Goal: Use online tool/utility: Utilize a website feature to perform a specific function

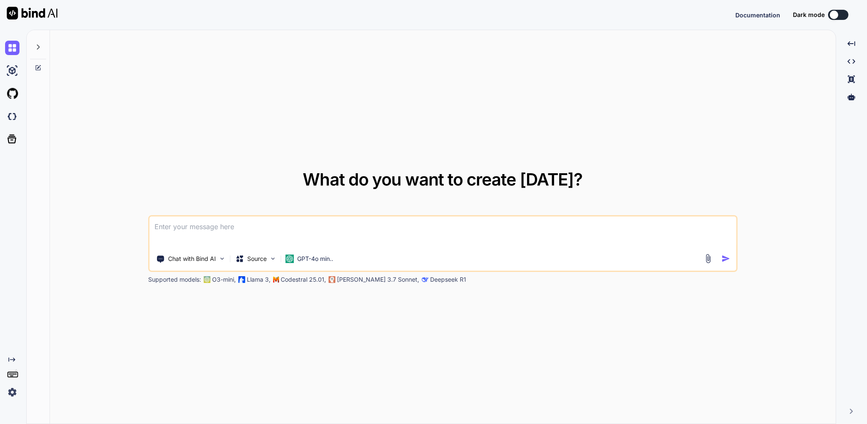
click at [41, 50] on icon at bounding box center [38, 47] width 7 height 7
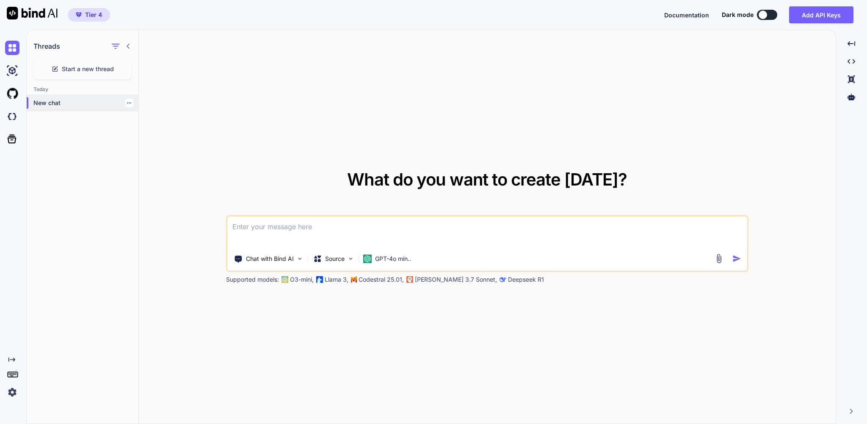
click at [50, 107] on p "New chat" at bounding box center [85, 103] width 105 height 8
type textarea "x"
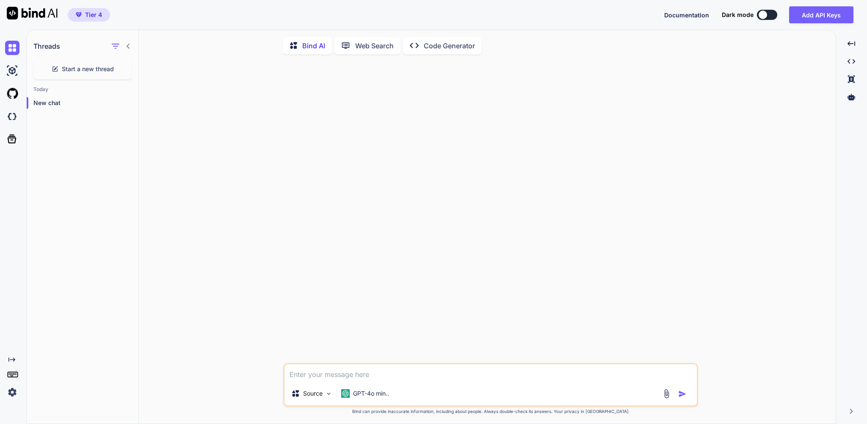
click at [466, 45] on p "Code Generator" at bounding box center [449, 46] width 51 height 10
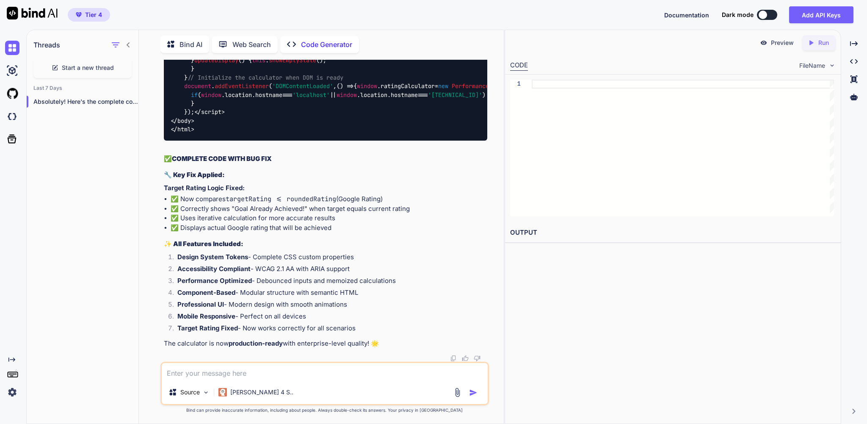
scroll to position [63492, 0]
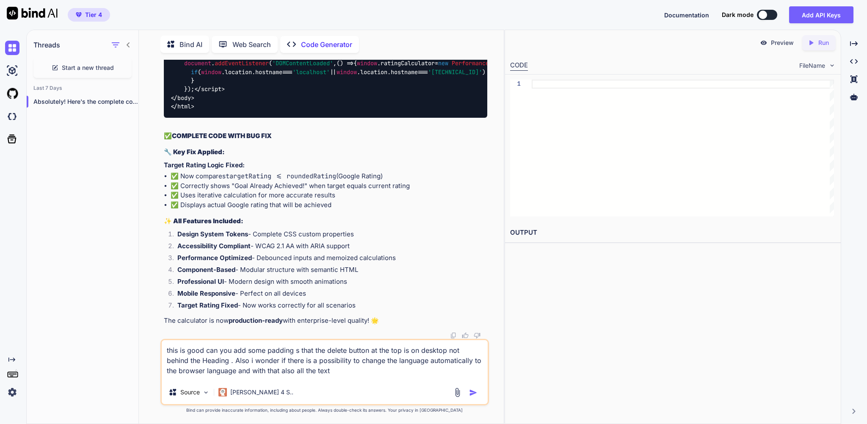
type textarea "this is good can you add some padding s that the delete button at the top is on…"
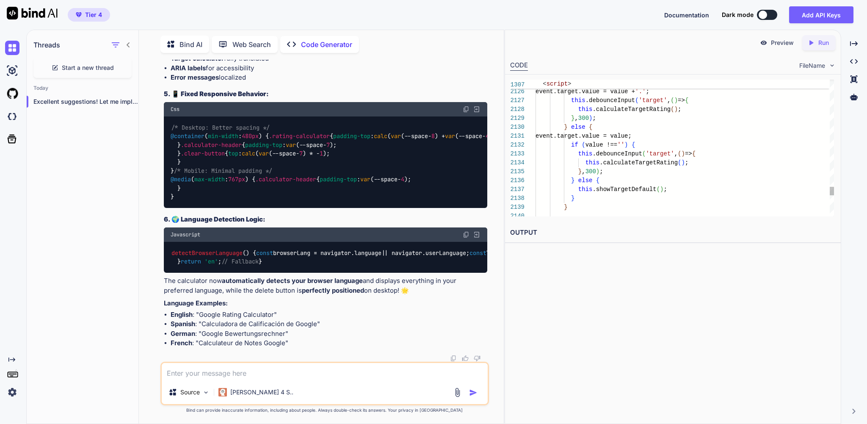
scroll to position [44, 0]
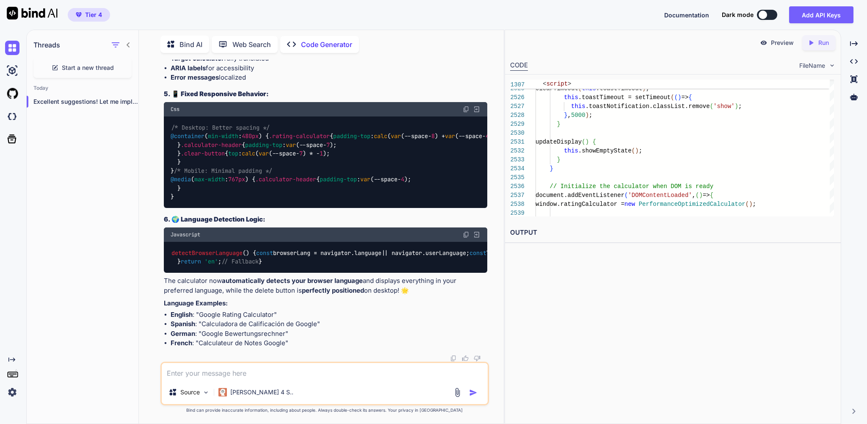
click at [831, 40] on div "Created with Pixso. Run" at bounding box center [818, 42] width 33 height 15
click at [579, 257] on link "[URL][DOMAIN_NAME]" at bounding box center [544, 252] width 69 height 8
click at [232, 370] on textarea at bounding box center [325, 371] width 326 height 17
type textarea "what if i want to add more languages"
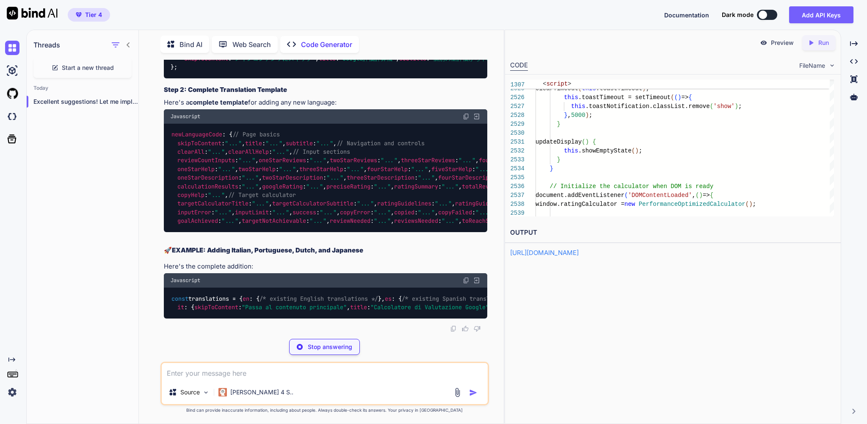
scroll to position [91712, 0]
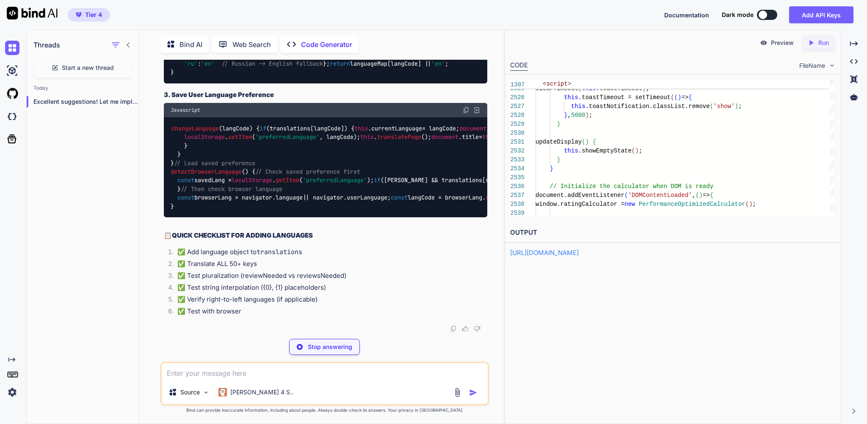
scroll to position [93919, 0]
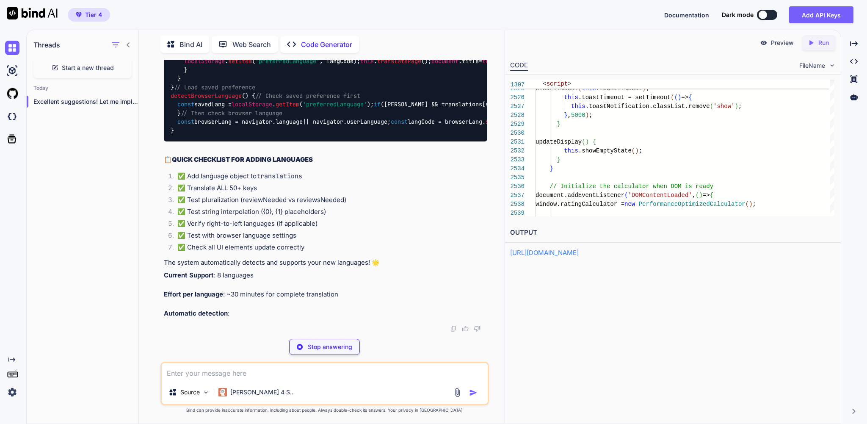
type textarea "x"
type textarea "skipToContent: "メインコンテンツにスキップ", title: "Google評価計算機", subtitle: "個別の星評価から平均評価を計…"
type textarea "x"
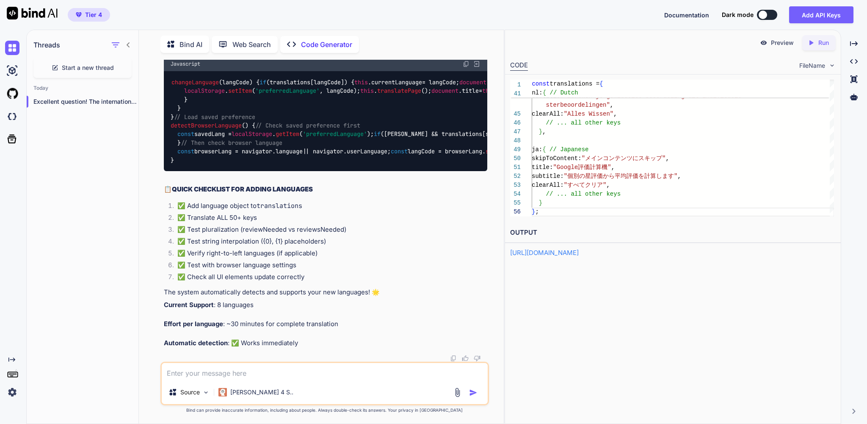
scroll to position [94684, 0]
type textarea "c"
type textarea "x"
type textarea "ca"
type textarea "x"
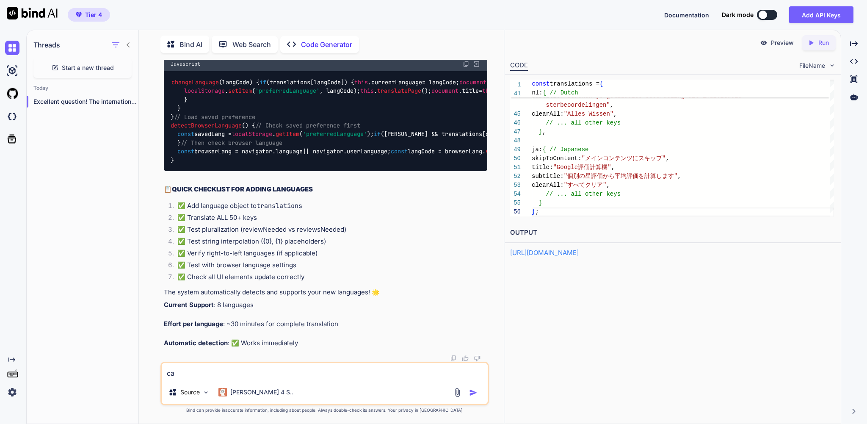
type textarea "can"
type textarea "x"
type textarea "can"
type textarea "x"
type textarea "can y"
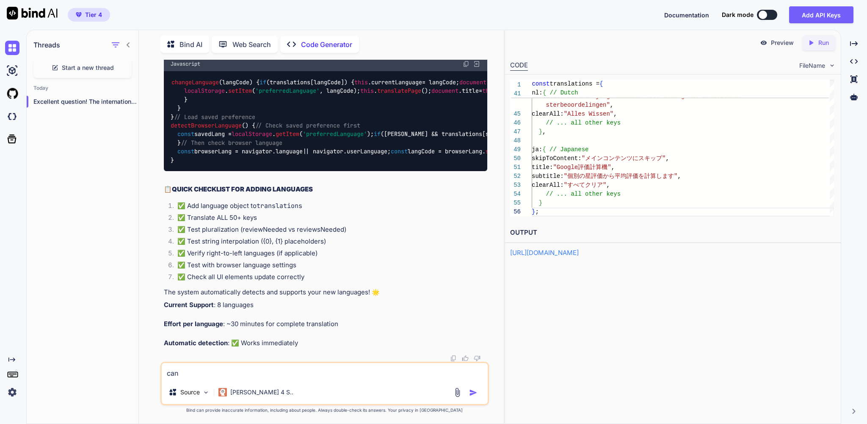
type textarea "x"
type textarea "can yo"
type textarea "x"
type textarea "can you"
type textarea "x"
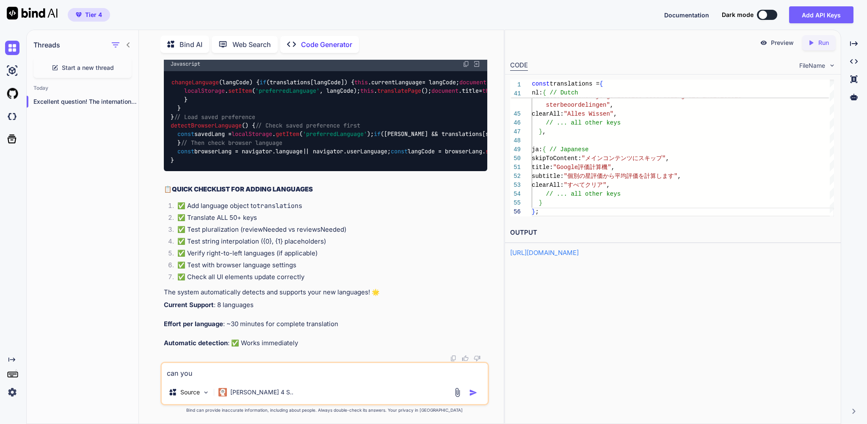
type textarea "can you"
type textarea "x"
type textarea "can you a"
type textarea "x"
type textarea "can you al"
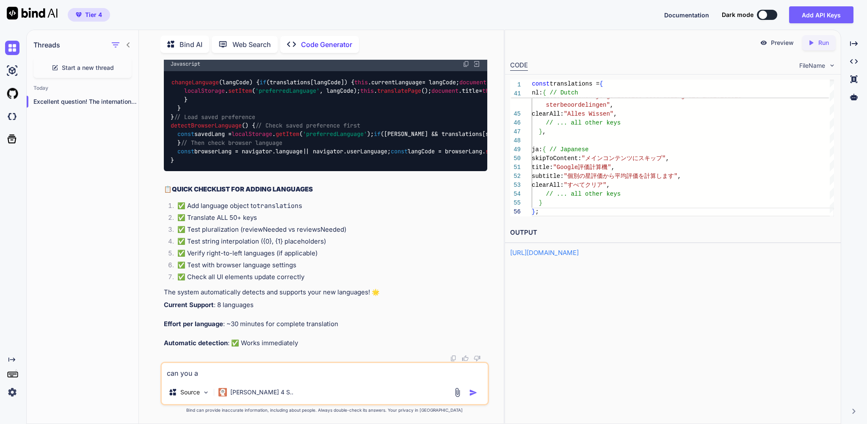
type textarea "x"
type textarea "can you als"
type textarea "x"
type textarea "can you also"
type textarea "x"
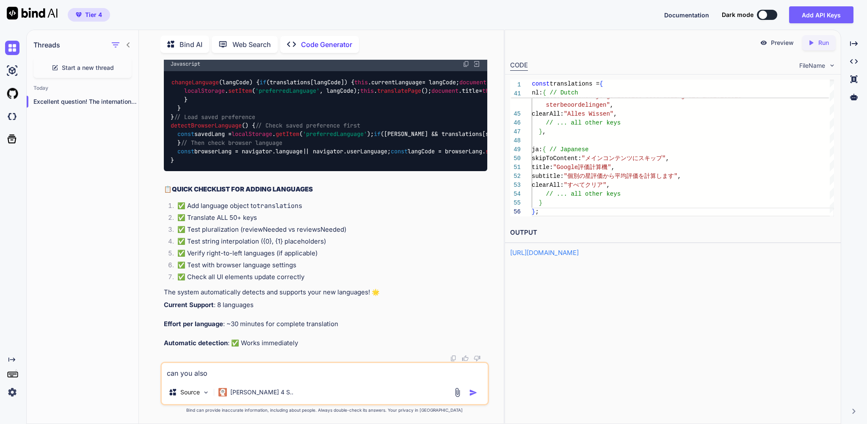
type textarea "can you also"
type textarea "x"
type textarea "can you also a"
type textarea "x"
type textarea "can you also ad"
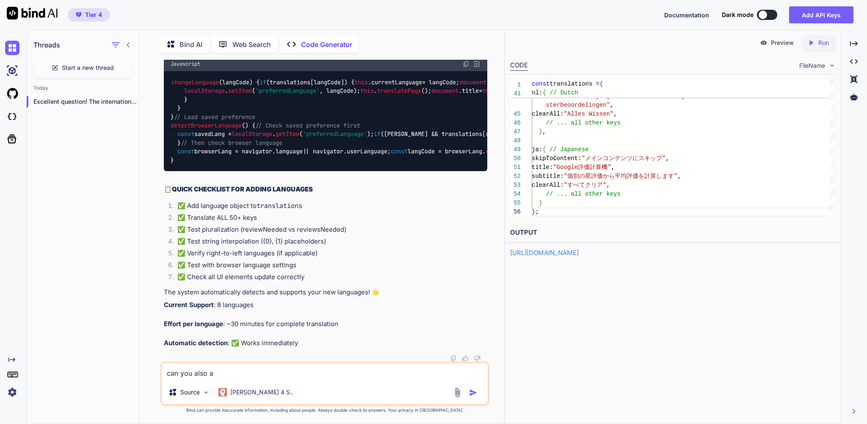
type textarea "x"
type textarea "can you also add"
type textarea "x"
type textarea "can you also add"
type textarea "x"
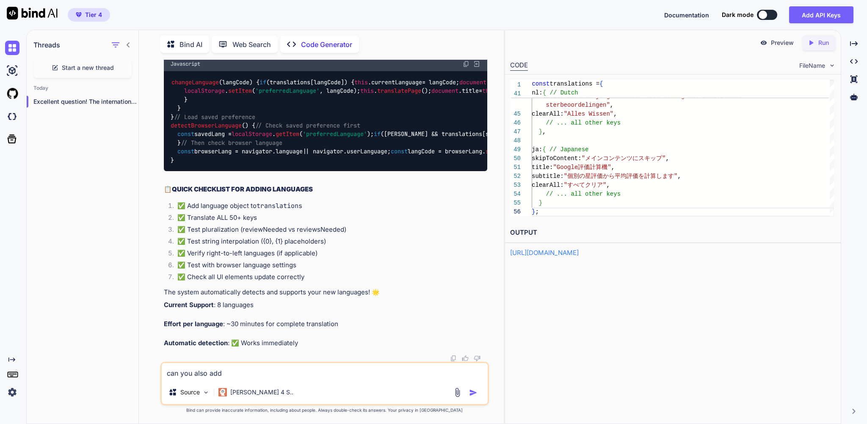
type textarea "can you also add G"
type textarea "x"
type textarea "can you also add Ge"
type textarea "x"
type textarea "can you also add Ger"
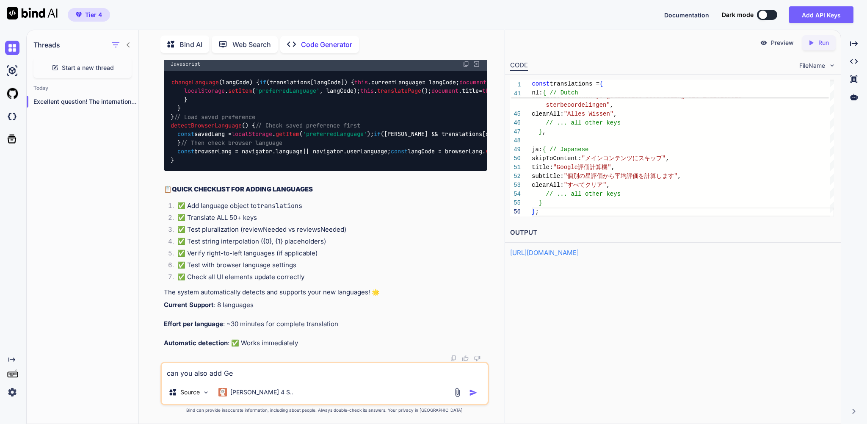
type textarea "x"
type textarea "can you also add Ge"
type textarea "x"
type textarea "can you also add Geo"
type textarea "x"
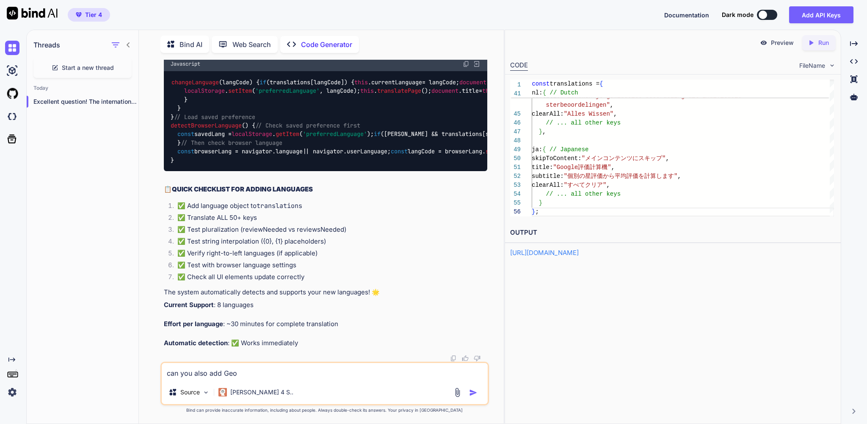
type textarea "can you also add Geor"
type textarea "x"
type textarea "can you also add Georg"
type textarea "x"
type textarea "can you also add Georgi"
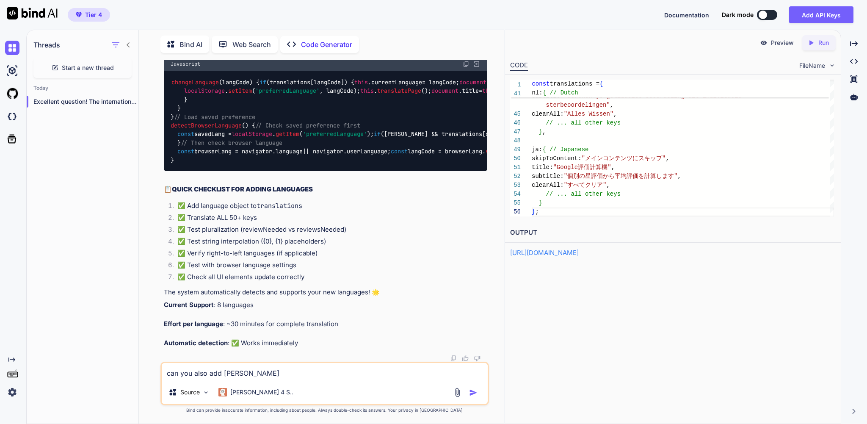
type textarea "x"
type textarea "can you also add Georgia"
type textarea "x"
type textarea "can you also add Georgian"
type textarea "x"
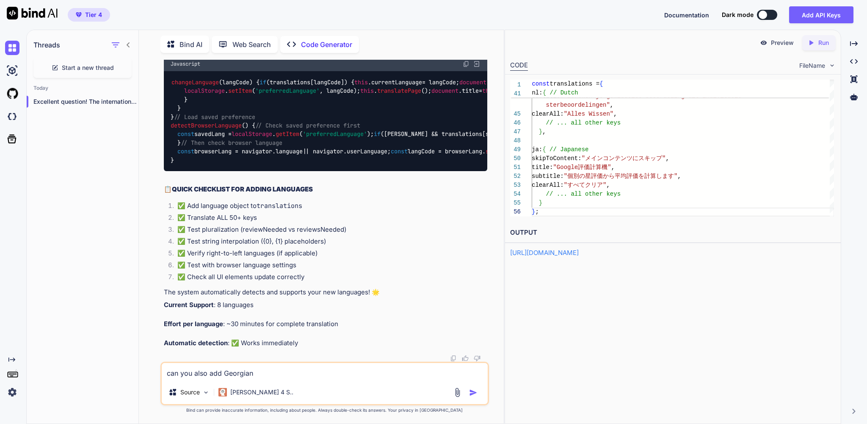
type textarea "can you also add Georgian"
type textarea "x"
type textarea "can you also add Georgian l"
type textarea "x"
type textarea "can you also add Georgian la"
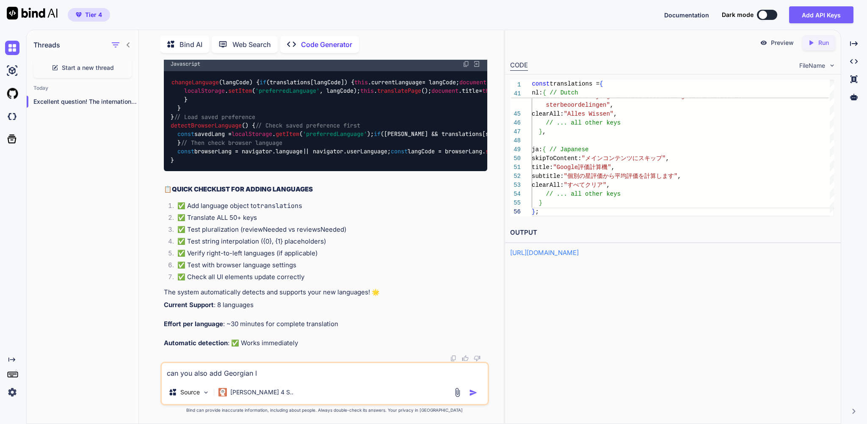
type textarea "x"
type textarea "can you also add Georgian lan"
type textarea "x"
type textarea "can you also add Georgian lang"
type textarea "x"
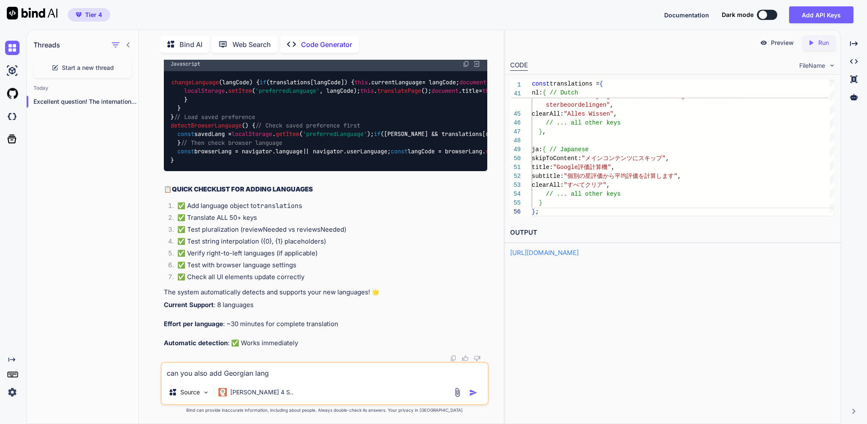
type textarea "can you also add Georgian langu"
type textarea "x"
type textarea "can you also add Georgian langua"
type textarea "x"
type textarea "can you also add Georgian languag"
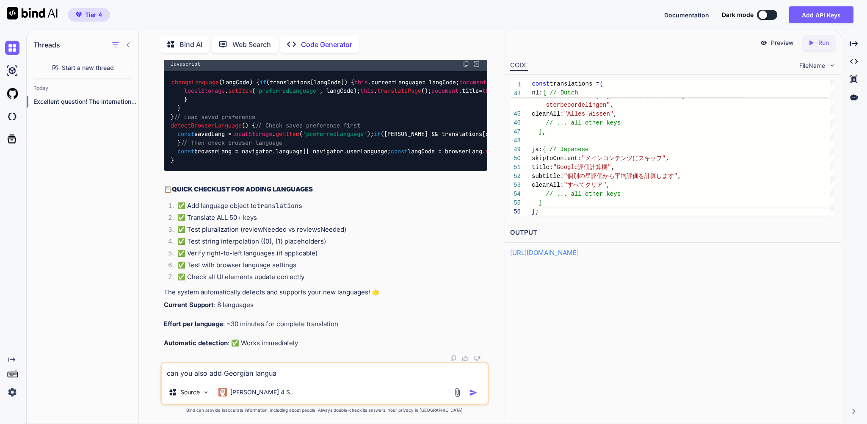
type textarea "x"
type textarea "can you also add Georgian language"
type textarea "x"
type textarea "can you also add Georgian language"
type textarea "x"
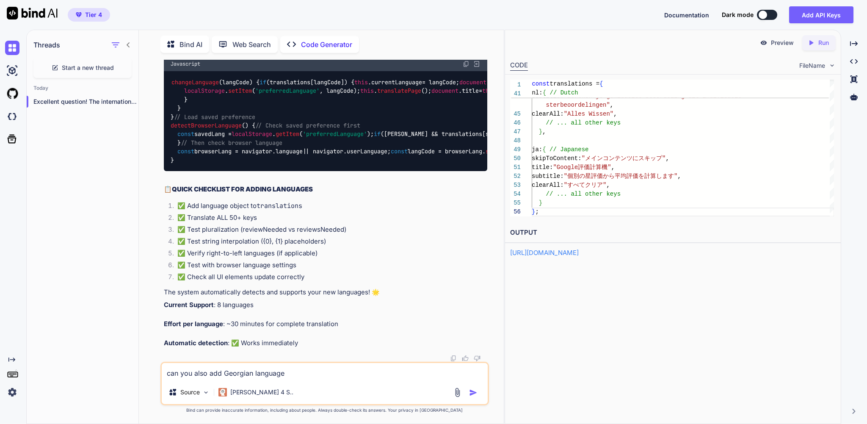
type textarea "can you also add Georgian language p"
type textarea "x"
type textarea "can you also add Georgian language pl"
type textarea "x"
type textarea "can you also add Georgian language ple"
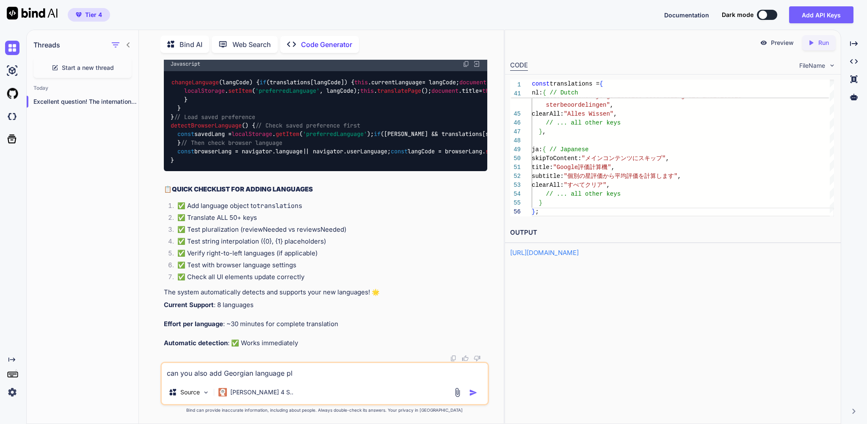
type textarea "x"
type textarea "can you also add Georgian language plea"
type textarea "x"
type textarea "can you also add Georgian language pleas"
type textarea "x"
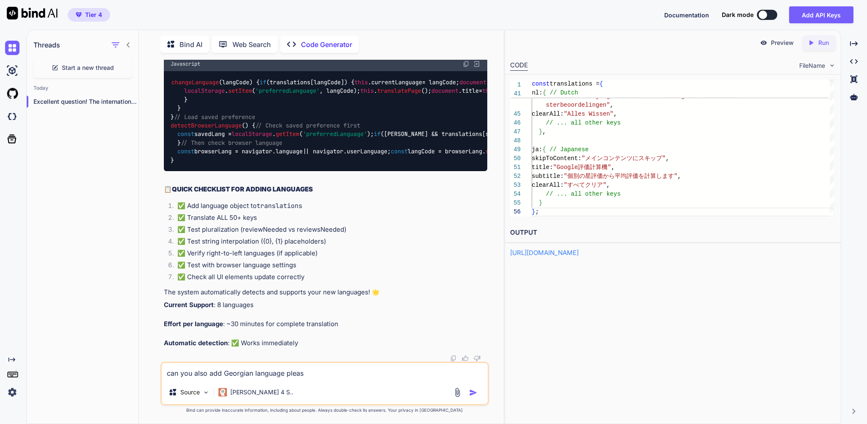
type textarea "can you also add Georgian language please"
type textarea "x"
type textarea "can you also add Georgian language please."
type textarea "x"
type textarea "can you also add Georgian language please."
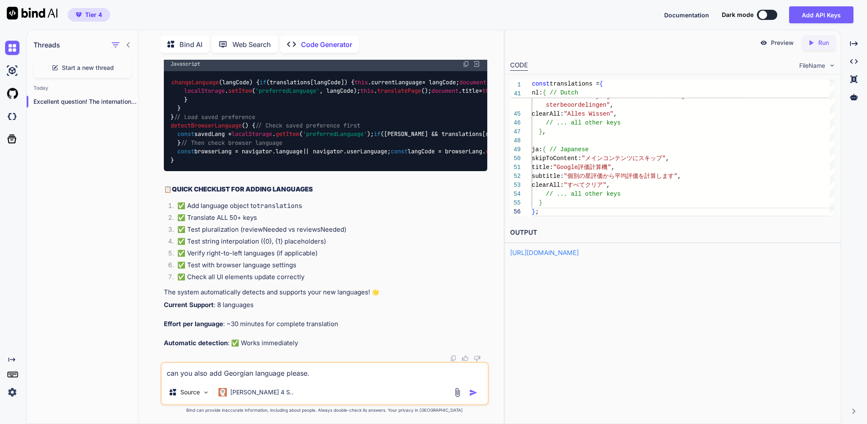
type textarea "x"
type textarea "can you also add Georgian language please. A"
type textarea "x"
type textarea "can you also add Georgian language please. An"
type textarea "x"
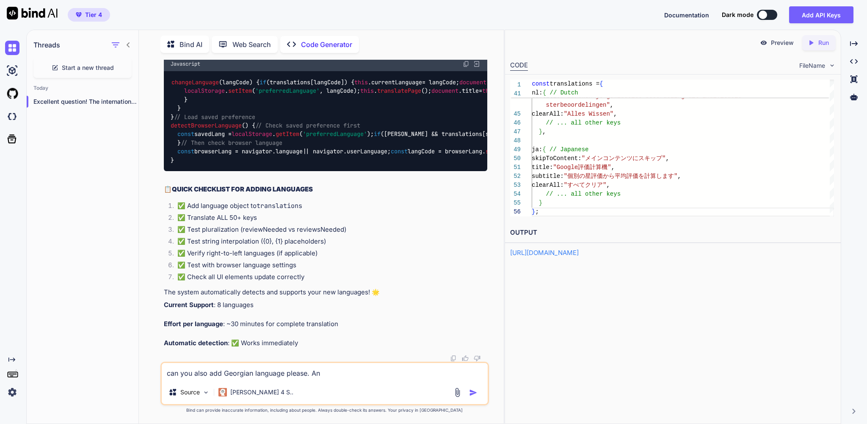
type textarea "can you also add Georgian language please. And"
type textarea "x"
type textarea "can you also add Georgian language please. And"
type textarea "x"
type textarea "can you also add Georgian language please. And m"
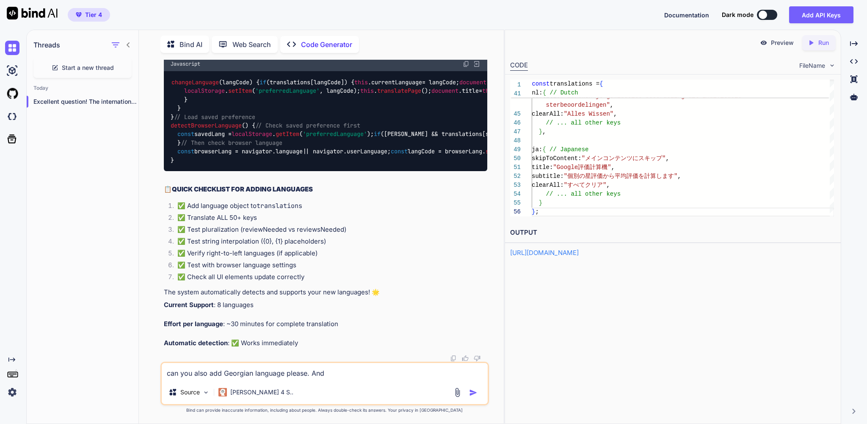
type textarea "x"
type textarea "can you also add Georgian language please. And ma"
type textarea "x"
type textarea "can you also add Georgian language please. And mak"
type textarea "x"
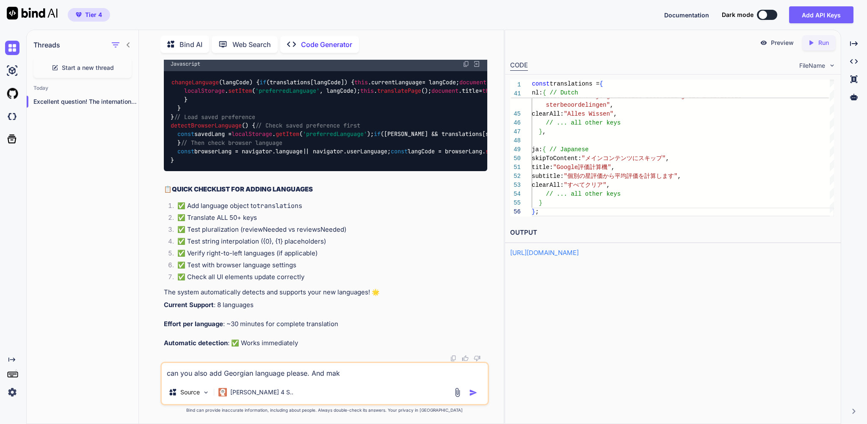
type textarea "can you also add Georgian language please. And make"
type textarea "x"
type textarea "can you also add Georgian language please. And make"
type textarea "x"
type textarea "can you also add Georgian language please. And make s"
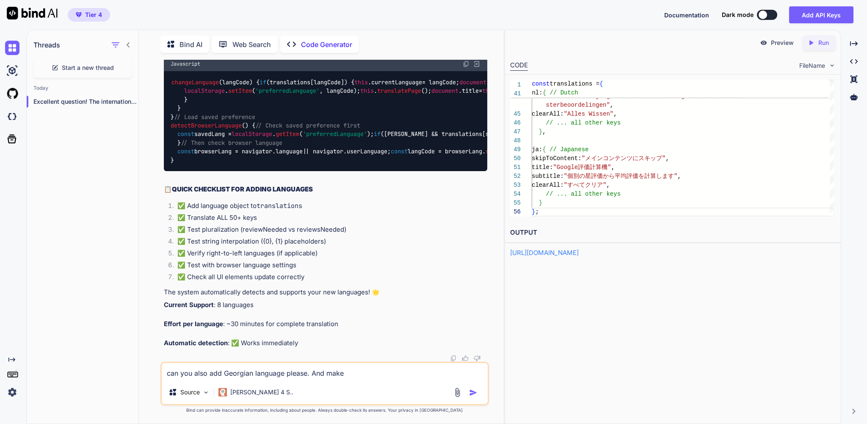
type textarea "x"
type textarea "can you also add Georgian language please. And make su"
type textarea "x"
type textarea "can you also add Georgian language please. And make sur"
type textarea "x"
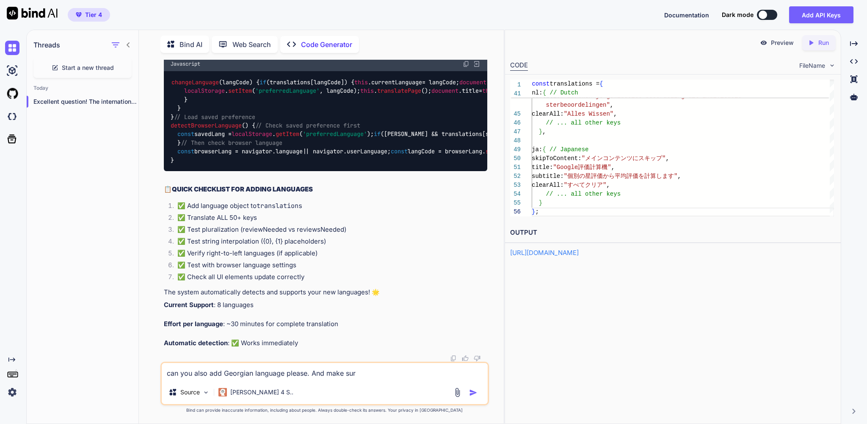
type textarea "can you also add Georgian language please. And make sure"
type textarea "x"
type textarea "can you also add Georgian language please. And make sure"
type textarea "x"
type textarea "can you also add Georgian language please. And make sure t"
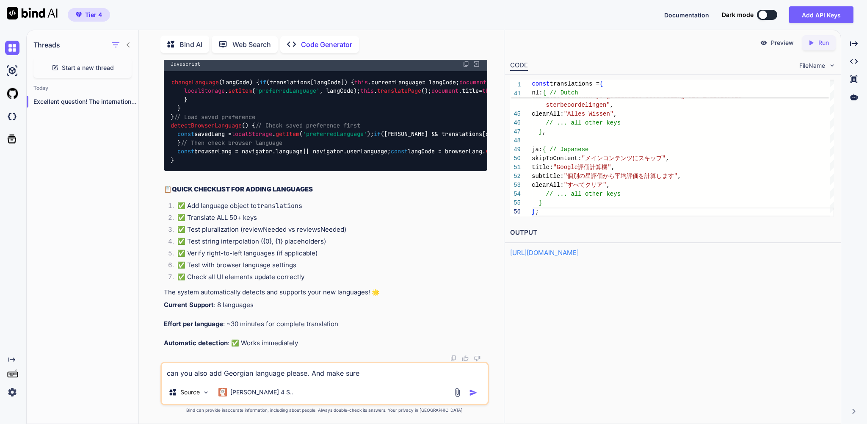
type textarea "x"
type textarea "can you also add Georgian language please. And make sure th"
type textarea "x"
type textarea "can you also add Georgian language please. And make sure tha"
type textarea "x"
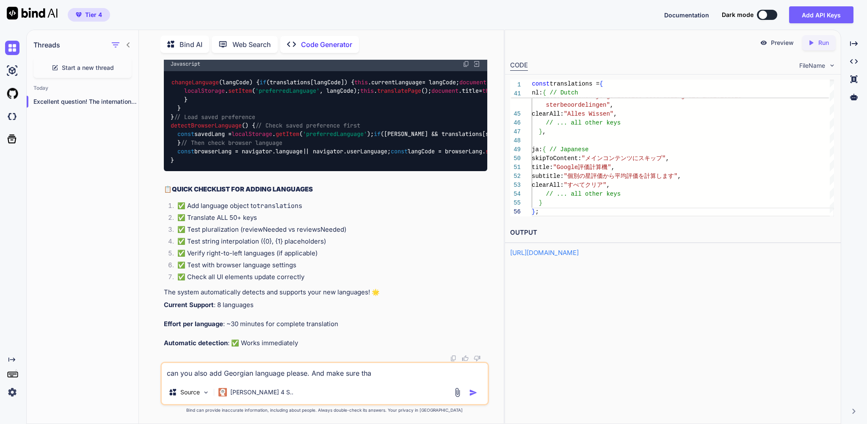
type textarea "can you also add Georgian language please. And make sure that"
type textarea "x"
type textarea "can you also add Georgian language please. And make sure that"
type textarea "x"
type textarea "can you also add Georgian language please. And make sure that p"
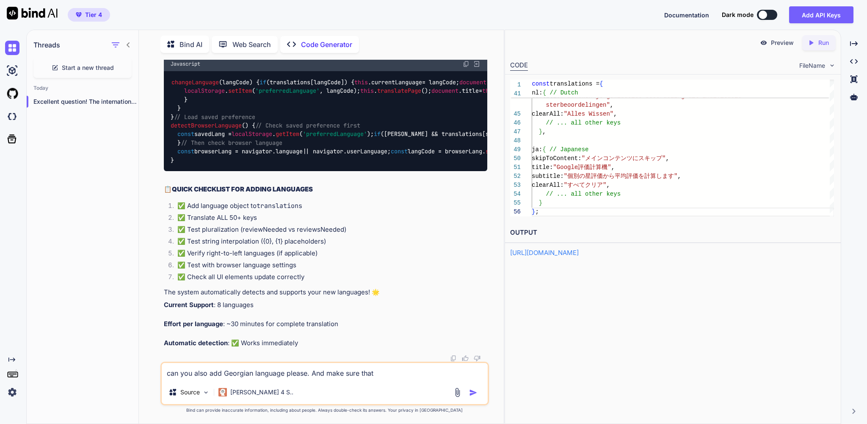
type textarea "x"
type textarea "can you also add Georgian language please. And make sure that po"
type textarea "x"
type textarea "can you also add Georgian language please. And make sure that por"
type textarea "x"
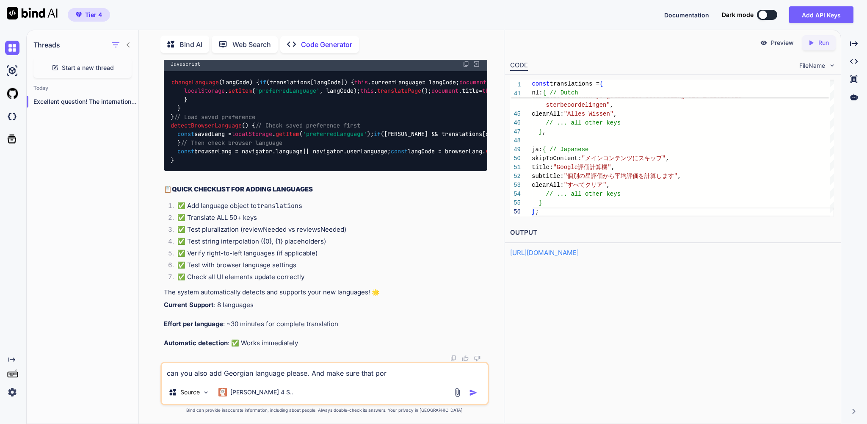
type textarea "can you also add Georgian language please. And make sure that port"
type textarea "x"
type textarea "can you also add Georgian language please. And make sure that portu"
type textarea "x"
type textarea "can you also add Georgian language please. And make sure that portug"
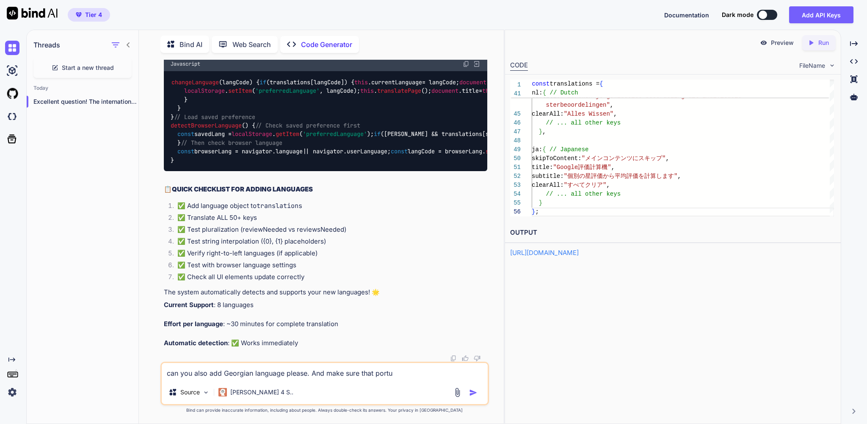
type textarea "x"
type textarea "can you also add Georgian language please. And make sure that portugu"
type textarea "x"
type textarea "can you also add Georgian language please. And make sure that portugue"
type textarea "x"
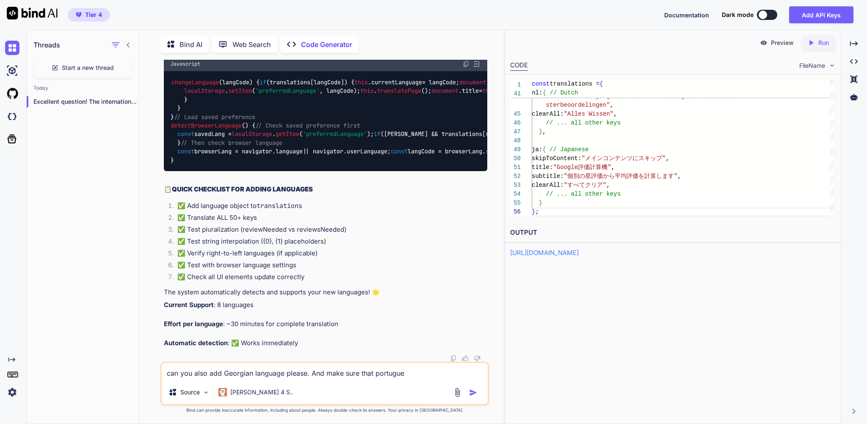
type textarea "can you also add Georgian language please. And make sure that portugues"
type textarea "x"
type textarea "can you also add Georgian language please. And make sure that portuguese"
type textarea "x"
type textarea "can you also add Georgian language please. And make sure that portuguese"
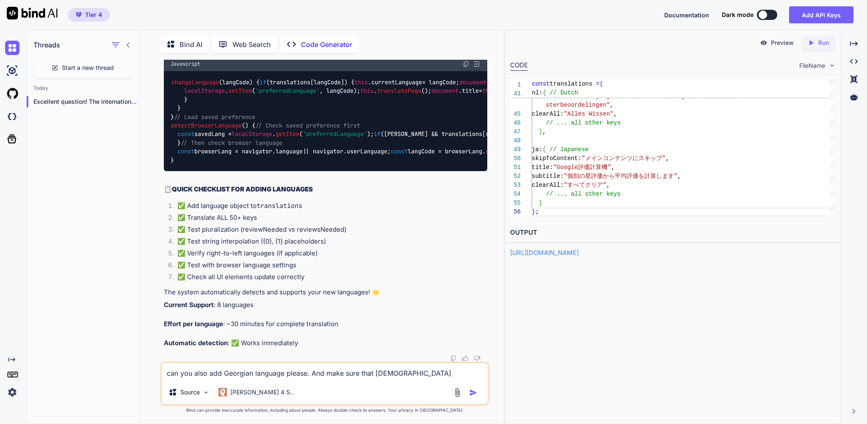
type textarea "x"
click at [431, 369] on textarea "can you also add Georgian language please. And make sure that portuguese" at bounding box center [325, 371] width 326 height 17
type textarea "can you also add Georgian language please. And make sure that portugese"
type textarea "x"
click at [450, 368] on textarea "can you also add Georgian language please. And make sure that portugese" at bounding box center [325, 371] width 326 height 17
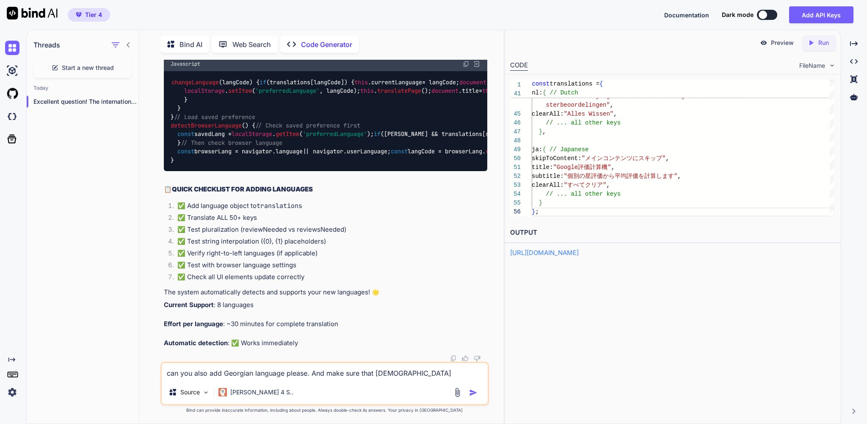
type textarea "can you also add Georgian language please. And make sure that portugese i"
type textarea "x"
type textarea "can you also add Georgian language please. And make sure that portugese is"
type textarea "x"
type textarea "can you also add Georgian language please. And make sure that portugese is"
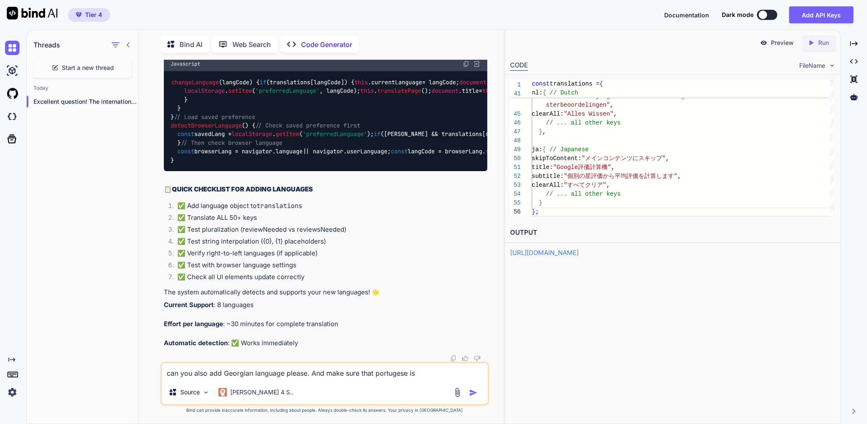
type textarea "x"
type textarea "can you also add Georgian language please. And make sure that portugese is t"
type textarea "x"
type textarea "can you also add Georgian language please. And make sure that portugese is th"
type textarea "x"
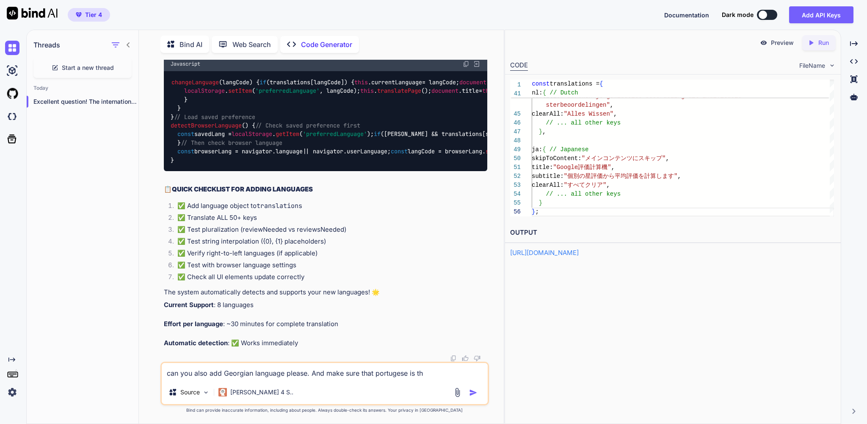
type textarea "can you also add Georgian language please. And make sure that portugese is the"
type textarea "x"
type textarea "can you also add Georgian language please. And make sure that portugese is the"
type textarea "x"
type textarea "can you also add Georgian language please. And make sure that portugese is the t"
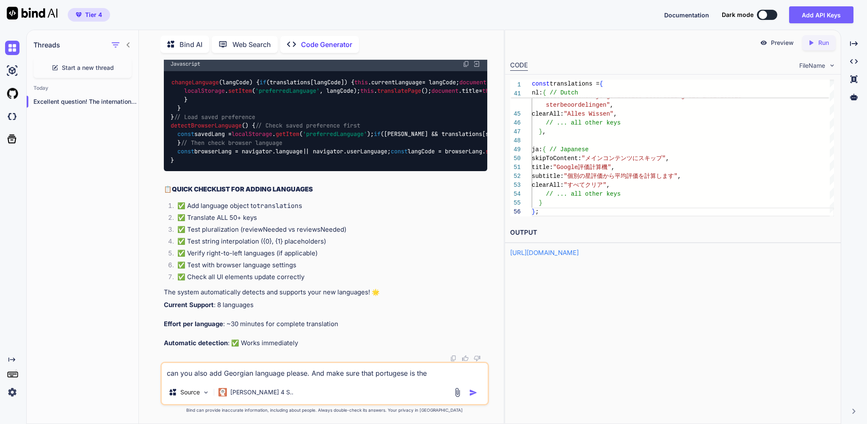
type textarea "x"
type textarea "can you also add Georgian language please. And make sure that portugese is the …"
type textarea "x"
type textarea "can you also add Georgian language please. And make sure that portugese is the …"
type textarea "x"
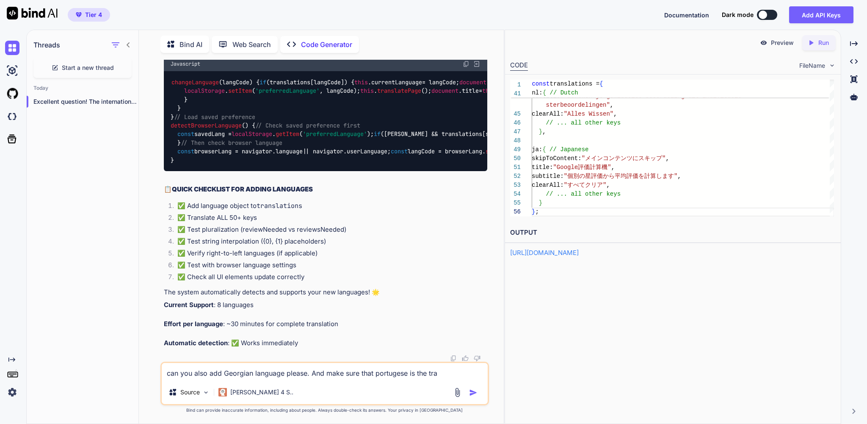
type textarea "can you also add Georgian language please. And make sure that portugese is the …"
type textarea "x"
type textarea "can you also add Georgian language please. And make sure that portugese is the …"
type textarea "x"
type textarea "can you also add Georgian language please. And make sure that portugese is the …"
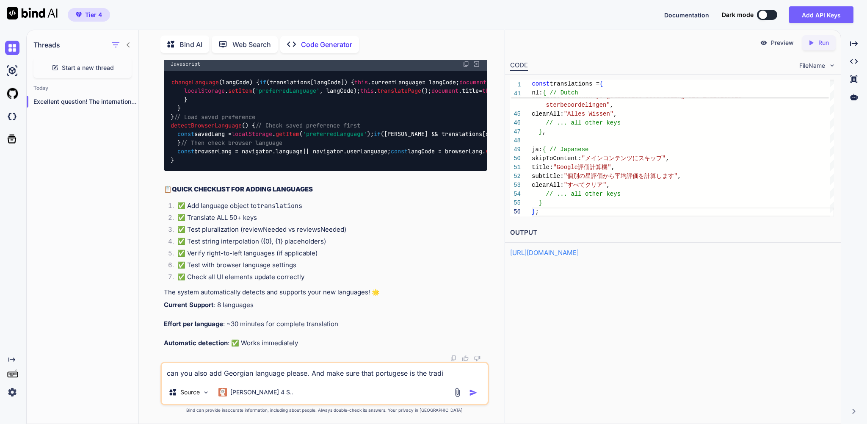
type textarea "x"
type textarea "can you also add Georgian language please. And make sure that portugese is the …"
type textarea "x"
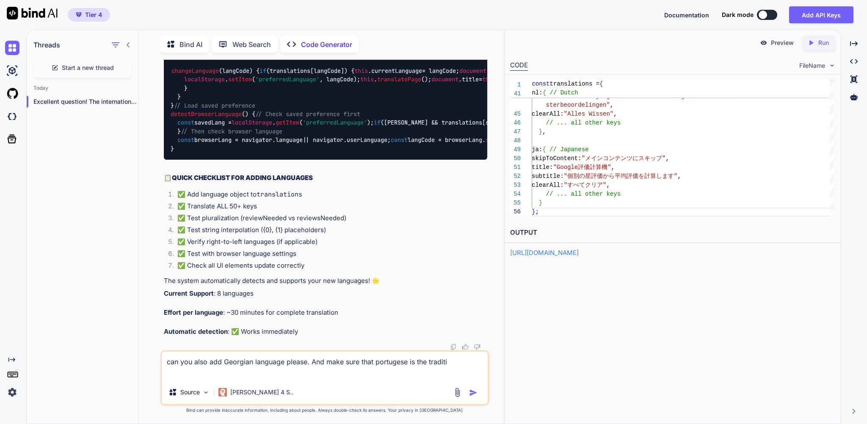
type textarea "can you also add Georgian language please. And make sure that portugese is the …"
type textarea "x"
type textarea "can you also add Georgian language please. And make sure that portugese is the …"
type textarea "x"
type textarea "can you also add Georgian language please. And make sure that portugese is the …"
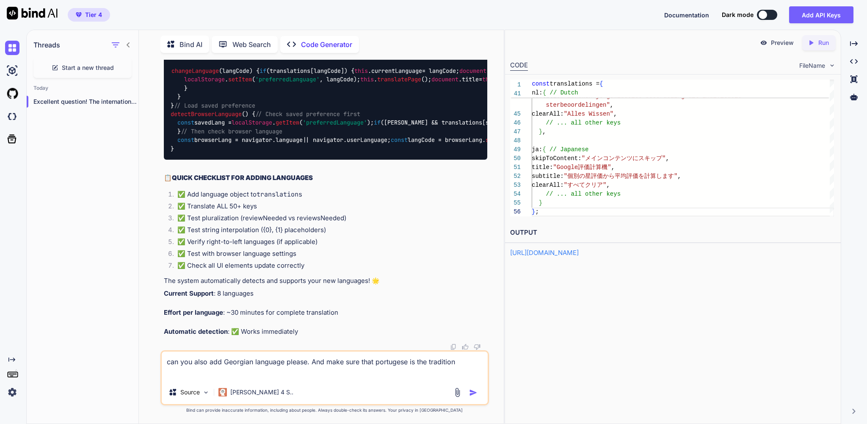
type textarea "x"
type textarea "can you also add Georgian language please. And make sure that portugese is the …"
type textarea "x"
type textarea "can you also add Georgian language please. And make sure that portugese is the …"
type textarea "x"
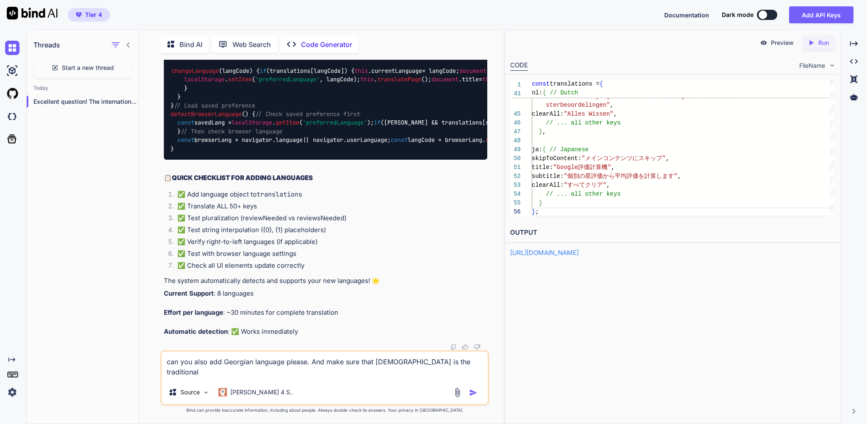
type textarea "can you also add Georgian language please. And make sure that portugese is the …"
type textarea "x"
type textarea "can you also add Georgian language please. And make sure that portugese is the …"
type textarea "x"
type textarea "can you also add Georgian language please. And make sure that portugese is the …"
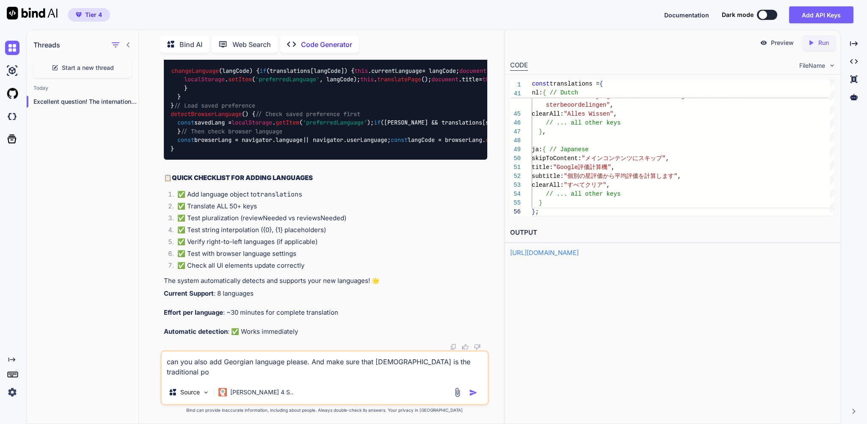
type textarea "x"
type textarea "can you also add Georgian language please. And make sure that portugese is the …"
click at [426, 358] on textarea "can you also add Georgian language please. And make sure that portugese is the …" at bounding box center [325, 365] width 326 height 29
click at [469, 389] on img "button" at bounding box center [473, 392] width 8 height 8
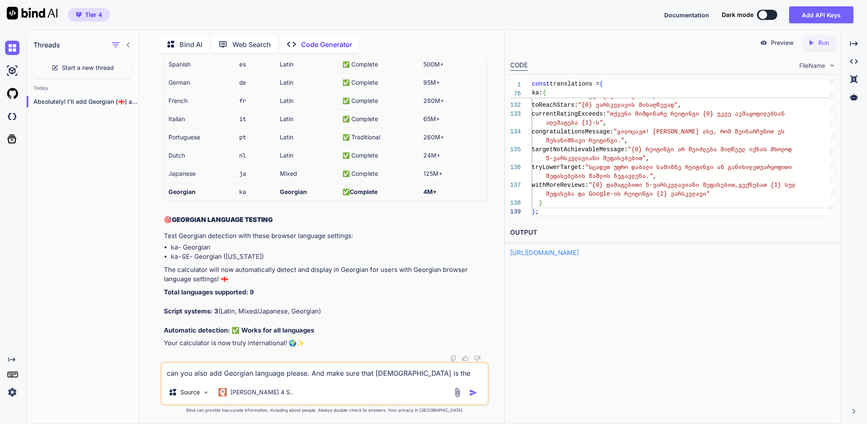
scroll to position [97279, 0]
click at [256, 368] on textarea "can you also add Georgian language please. And make sure that [DEMOGRAPHIC_DATA…" at bounding box center [325, 371] width 326 height 17
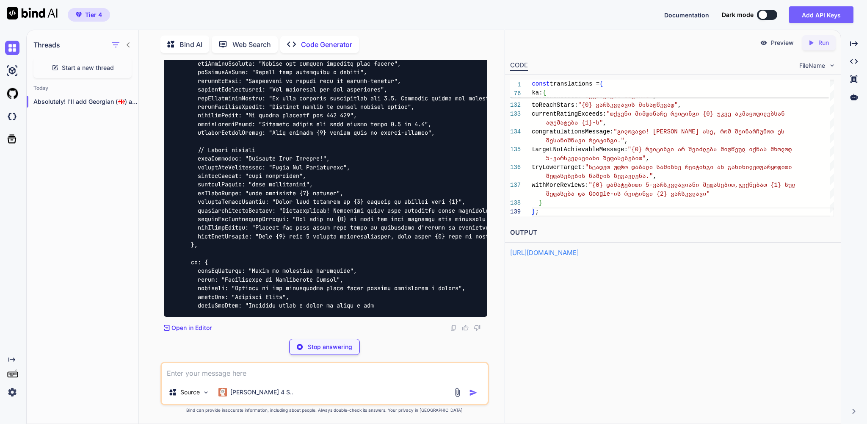
scroll to position [113424, 0]
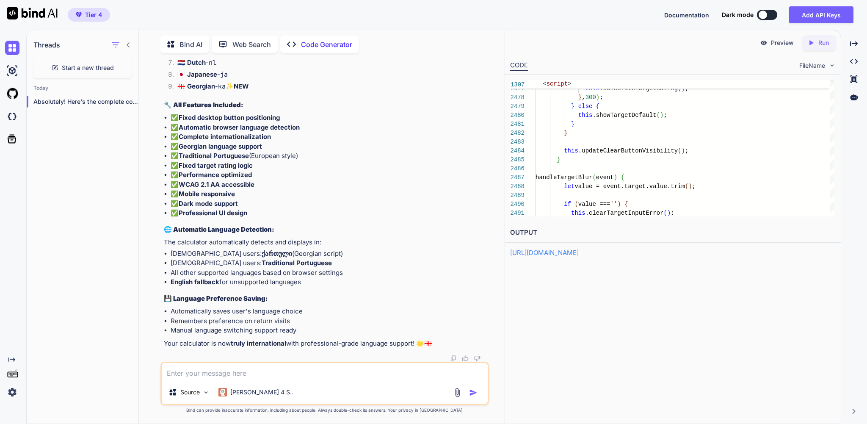
scroll to position [125991, 0]
click at [809, 47] on icon "Created with Pixso." at bounding box center [811, 43] width 8 height 8
click at [579, 256] on link "https://app.onecompiler.com/43ucbdr98_43uceskk5" at bounding box center [544, 252] width 69 height 8
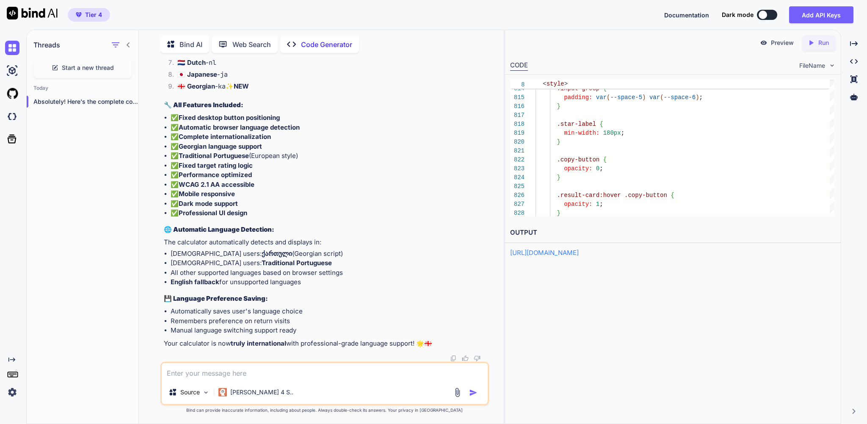
click at [231, 367] on textarea at bounding box center [325, 371] width 326 height 17
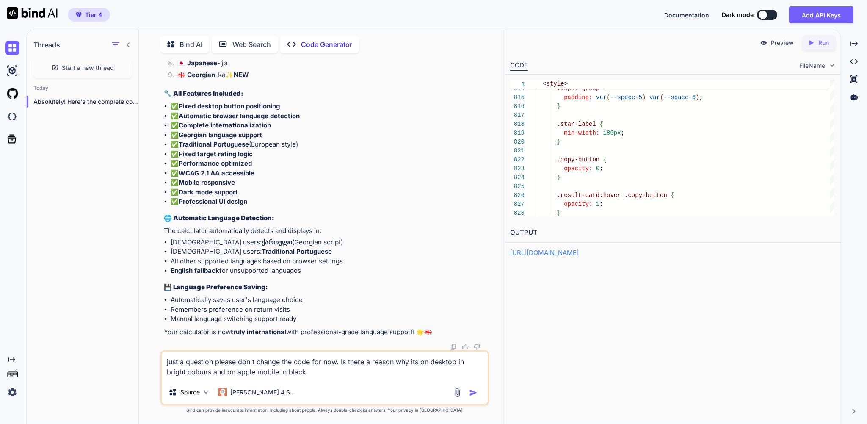
type textarea "just a question please don't change the code for now. Is there a reason why its…"
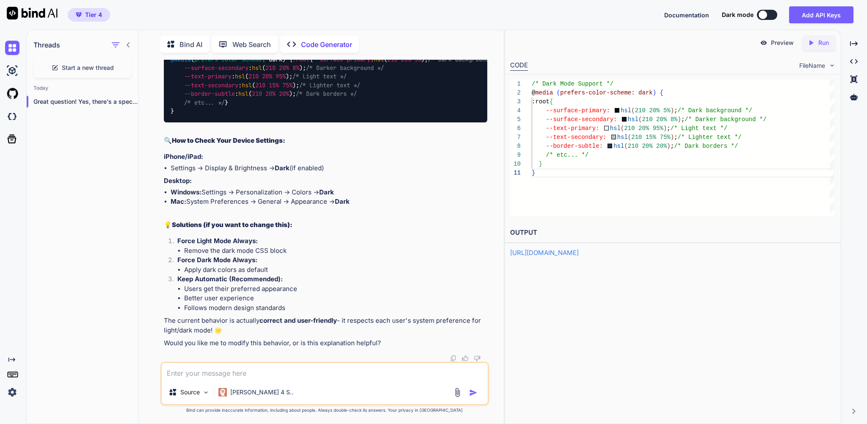
scroll to position [126605, 0]
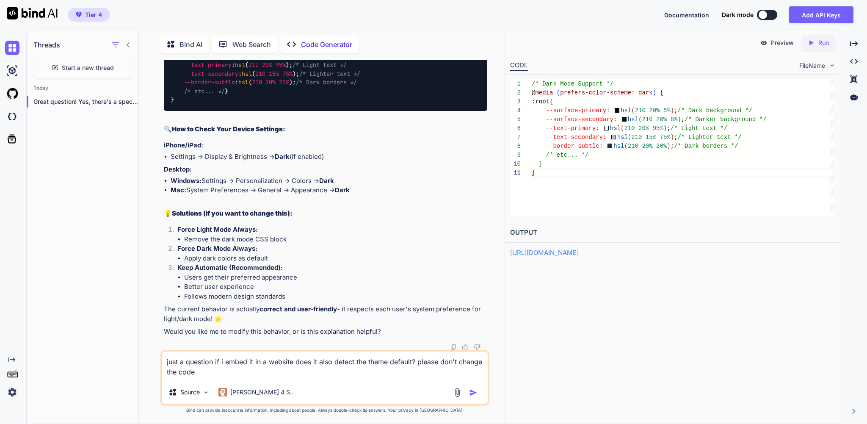
type textarea "just a question if i embed it in a website does it also detect the theme defaul…"
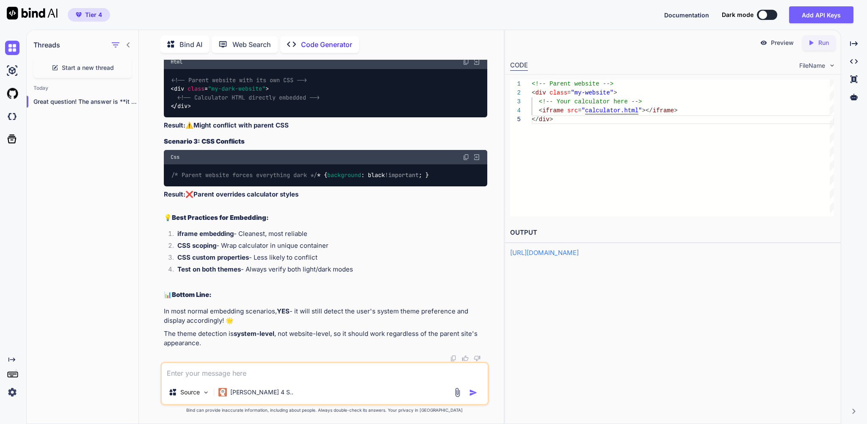
scroll to position [126905, 0]
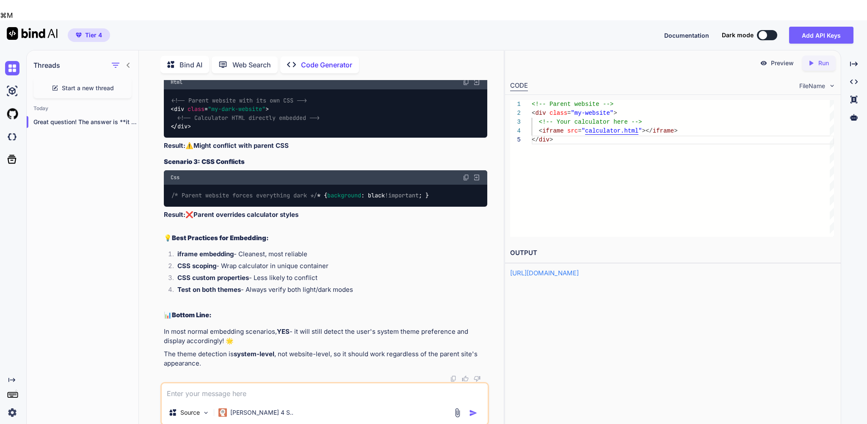
drag, startPoint x: 309, startPoint y: 190, endPoint x: 348, endPoint y: 199, distance: 40.3
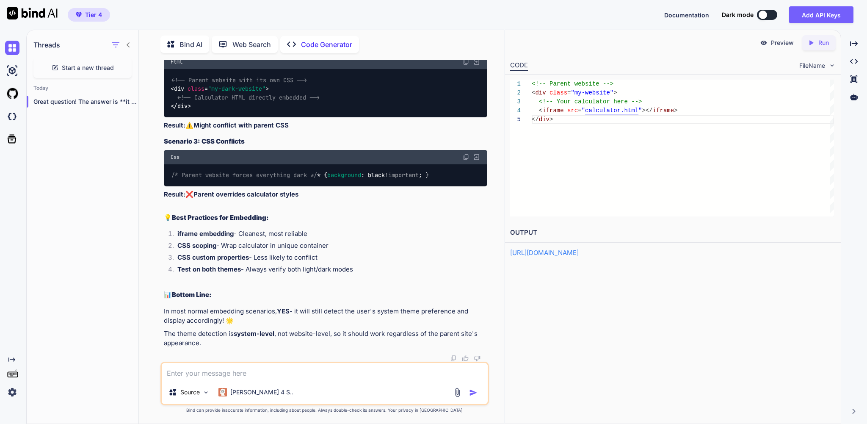
scroll to position [127371, 0]
click at [245, 367] on textarea at bounding box center [325, 371] width 326 height 17
type textarea "thats awesome great work"
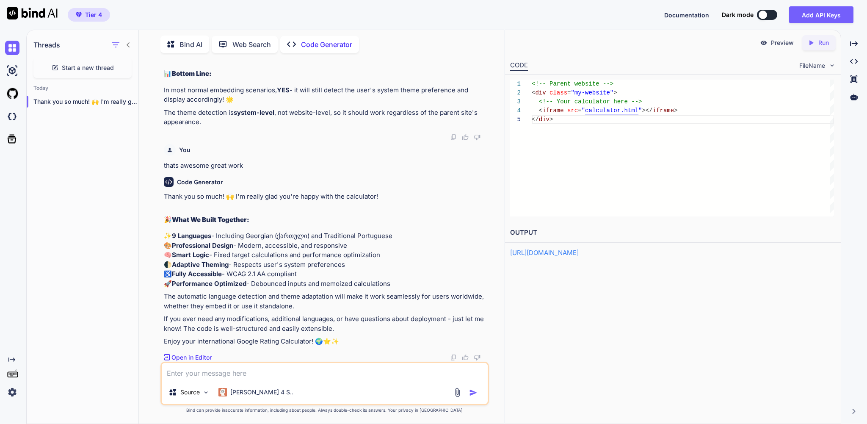
scroll to position [97552, 0]
click at [201, 372] on textarea at bounding box center [325, 371] width 326 height 17
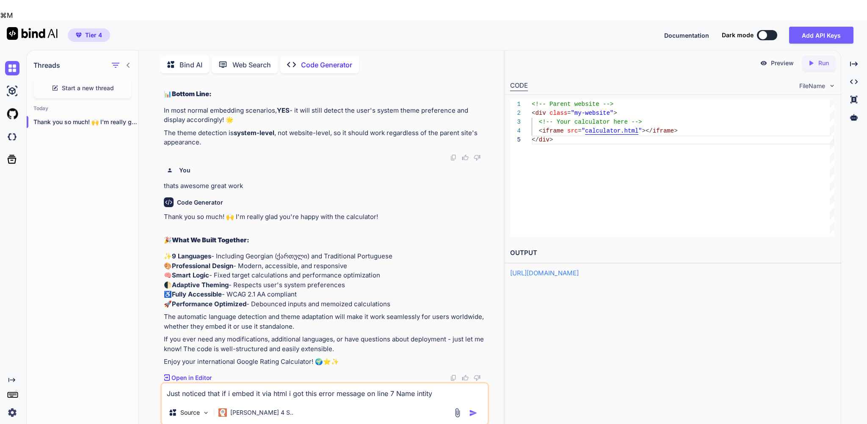
click at [448, 383] on textarea "Just noticed that if i embed it via html i got this error message on line 7 Nam…" at bounding box center [325, 391] width 326 height 17
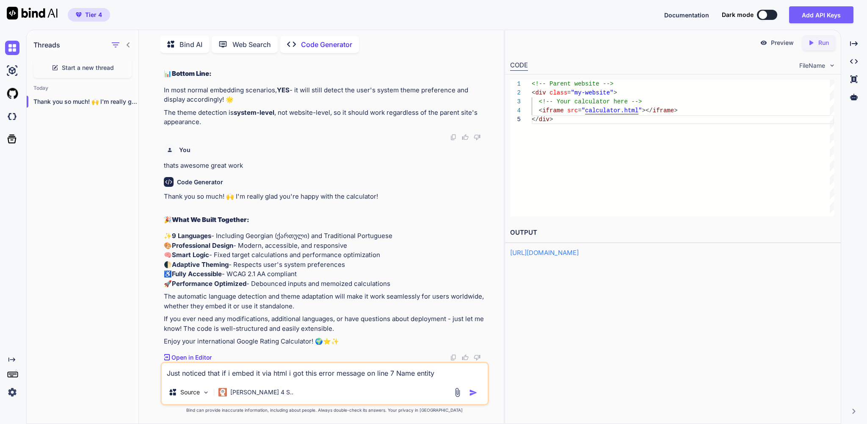
click at [480, 368] on textarea "Just noticed that if i embed it via html i got this error message on line 7 Nam…" at bounding box center [325, 371] width 326 height 17
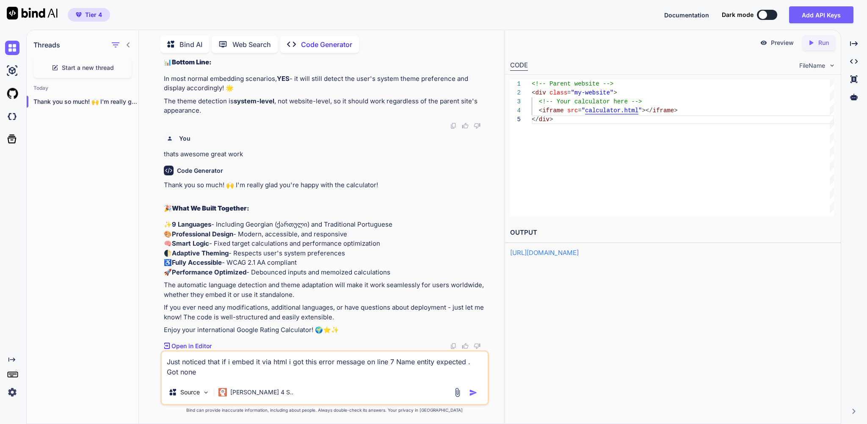
paste textarea "<link href="https://fonts.googleapis.com/css2?family=Inter:wght@300;400;500;600…"
type textarea "Just noticed that if i embed it via html i got this error message on line 7 Nam…"
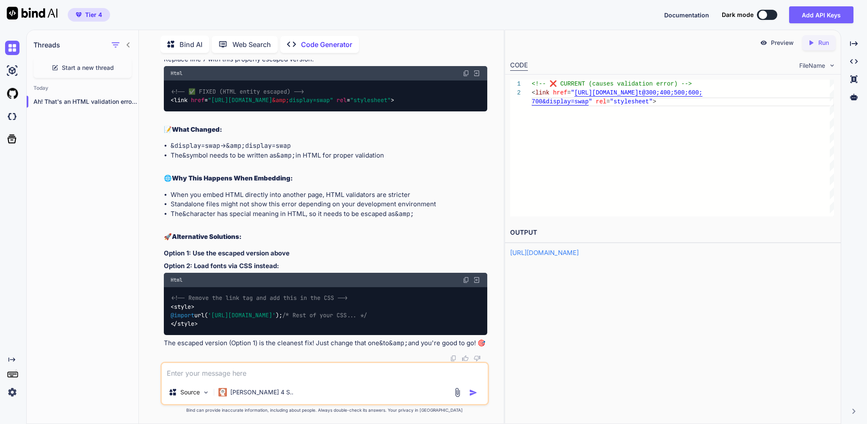
scroll to position [128042, 0]
click at [463, 77] on img at bounding box center [466, 73] width 7 height 7
click at [203, 371] on textarea at bounding box center [325, 371] width 326 height 17
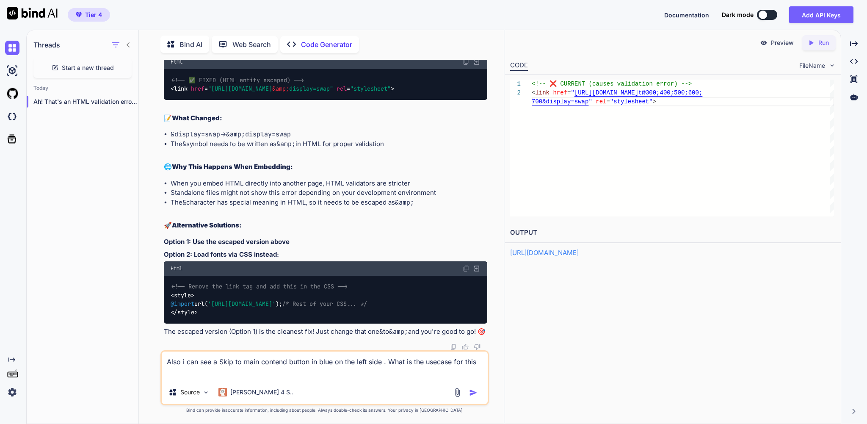
click at [409, 359] on textarea "Also i can see a Skip to main contend button in blue on the left side . What is…" at bounding box center [325, 365] width 326 height 29
click at [295, 367] on textarea "Also i can see a Skip to main contend button in blue on the left side on Deskto…" at bounding box center [325, 365] width 326 height 29
type textarea "Also i can see a Skip to main contend button in blue on the left side on Deskto…"
click at [469, 389] on img "button" at bounding box center [473, 392] width 8 height 8
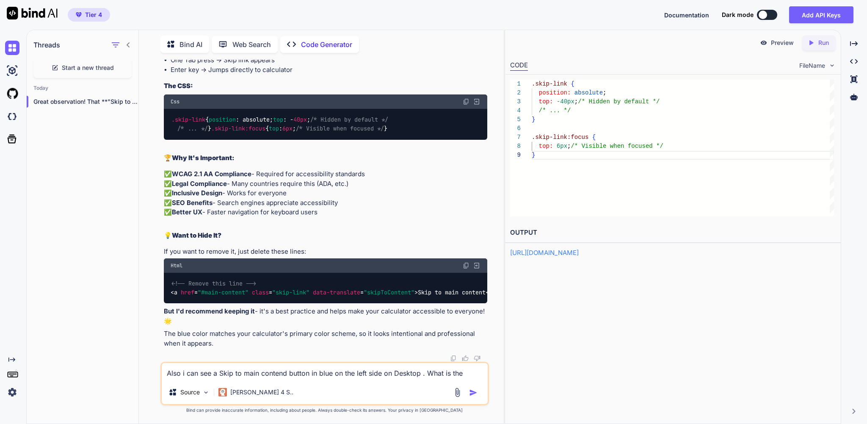
scroll to position [128822, 0]
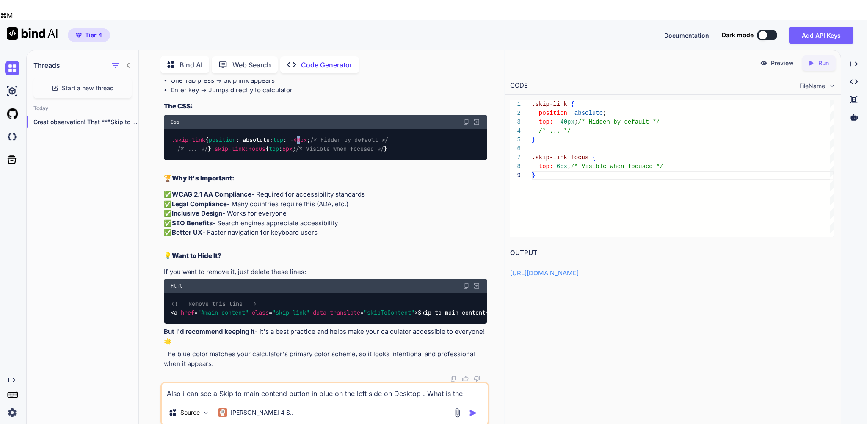
drag, startPoint x: 211, startPoint y: 216, endPoint x: 206, endPoint y: 217, distance: 5.6
click at [293, 144] on span "40px" at bounding box center [300, 140] width 14 height 8
click at [242, 160] on div ".skip-link { position : absolute; top : - 40px ; /* Hidden by default */ /* ...…" at bounding box center [325, 144] width 323 height 31
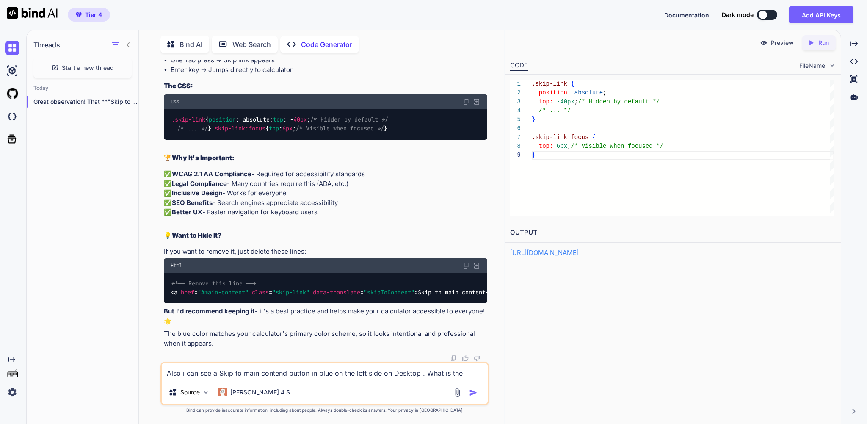
scroll to position [129030, 0]
click at [219, 367] on textarea "Also i can see a Skip to main contend button in blue on the left side on Deskto…" at bounding box center [325, 371] width 326 height 17
type textarea "o"
type textarea "s"
type textarea "I'm very happy with it. thanks"
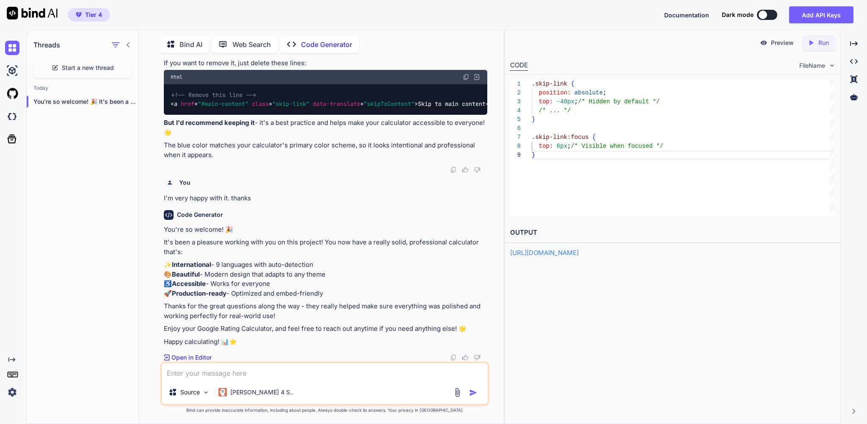
scroll to position [129255, 0]
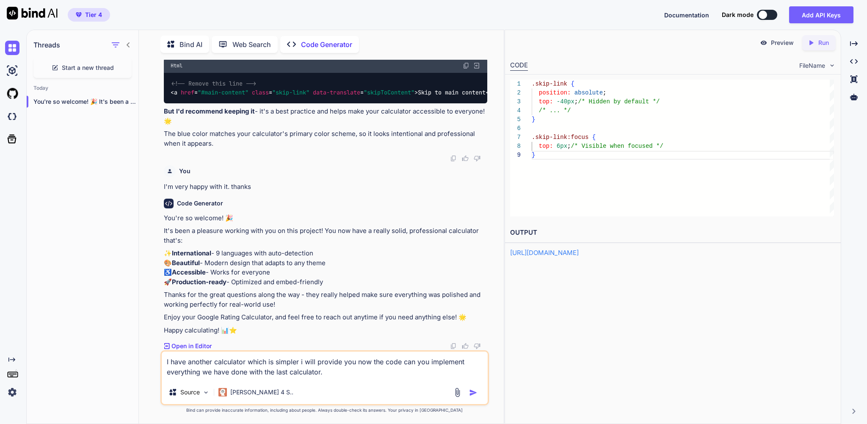
type textarea "I have another calculator which is simpler i will provide you now the code can …"
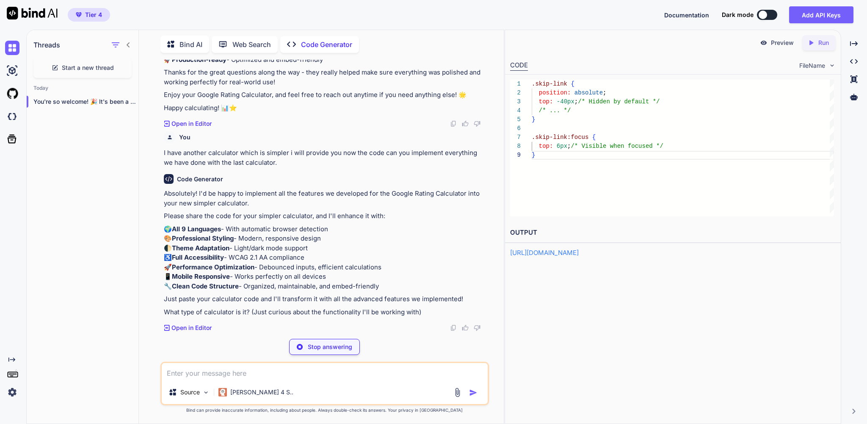
scroll to position [129524, 0]
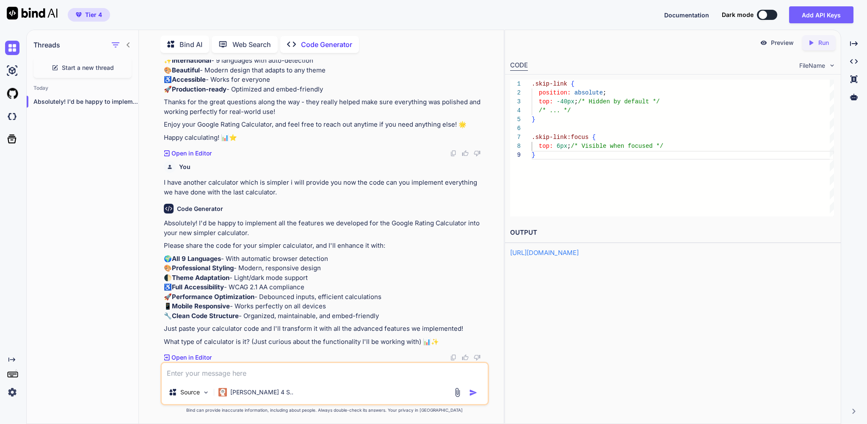
paste textarea "<!DOCTYPE html> <html> <head> <title>Google Rating Calculator</title> <link hre…"
type textarea "<!DOCTYPE html> <html> <head> <title>Google Rating Calculator</title> <link hre…"
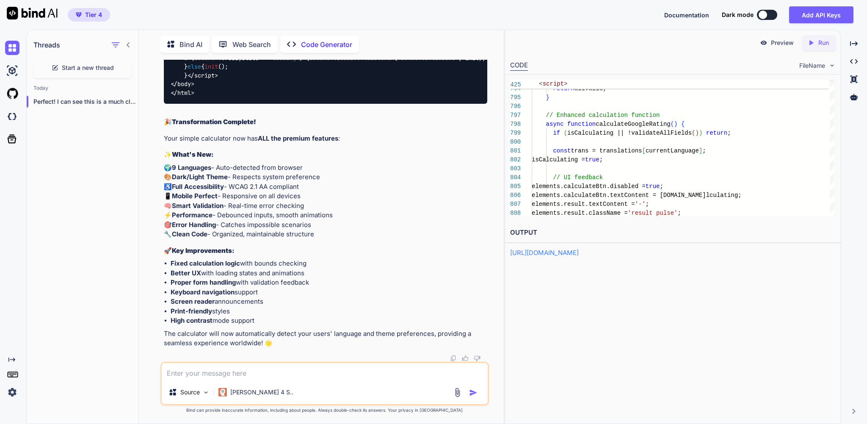
scroll to position [138869, 0]
click at [818, 47] on p "Run" at bounding box center [823, 43] width 11 height 8
click at [579, 257] on link "https://app.onecompiler.com/43ucbdnyd_43ucjgb6z" at bounding box center [544, 252] width 69 height 8
click at [210, 366] on textarea at bounding box center [325, 371] width 326 height 17
type textarea "I also want the same awesome design. And all the other features like no button …"
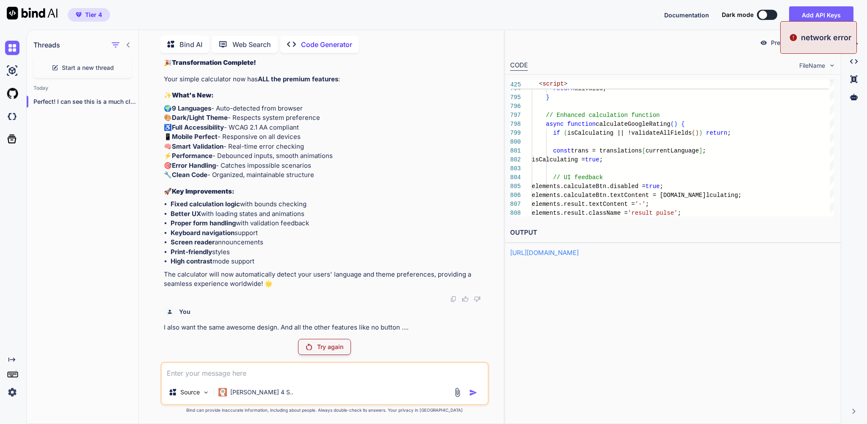
scroll to position [138934, 0]
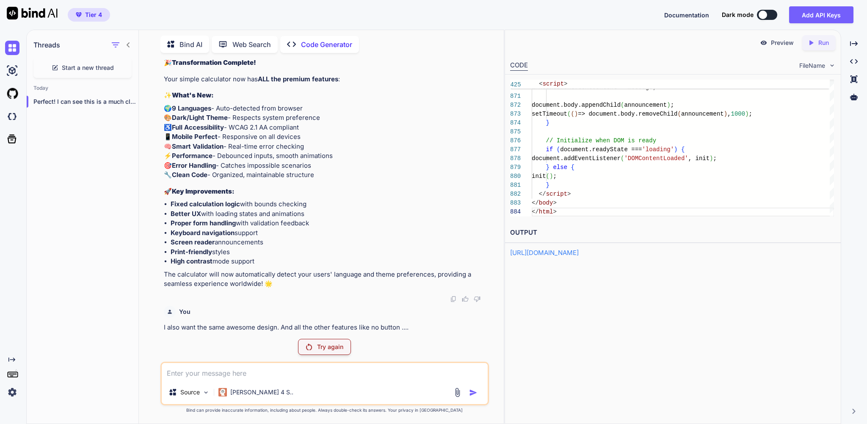
click at [819, 43] on p "Run" at bounding box center [823, 43] width 11 height 8
click at [555, 257] on link "https://app.onecompiler.com/43ucbdtnp_43ucjn8t7" at bounding box center [544, 252] width 69 height 8
click at [306, 339] on div "Try again" at bounding box center [324, 347] width 53 height 16
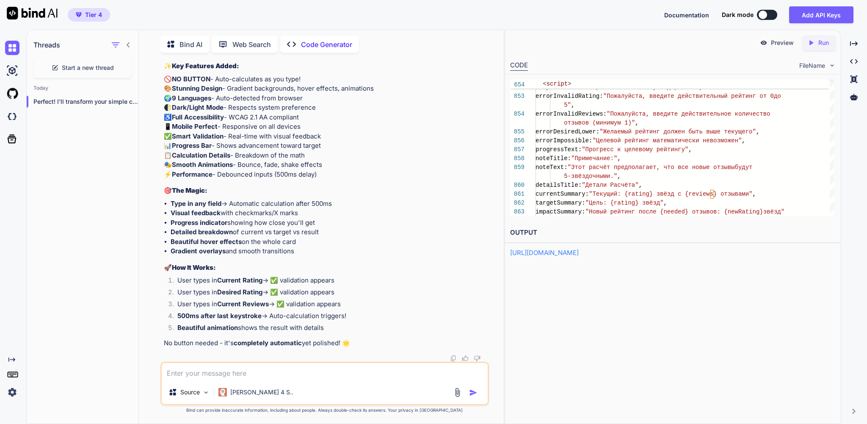
scroll to position [151224, 0]
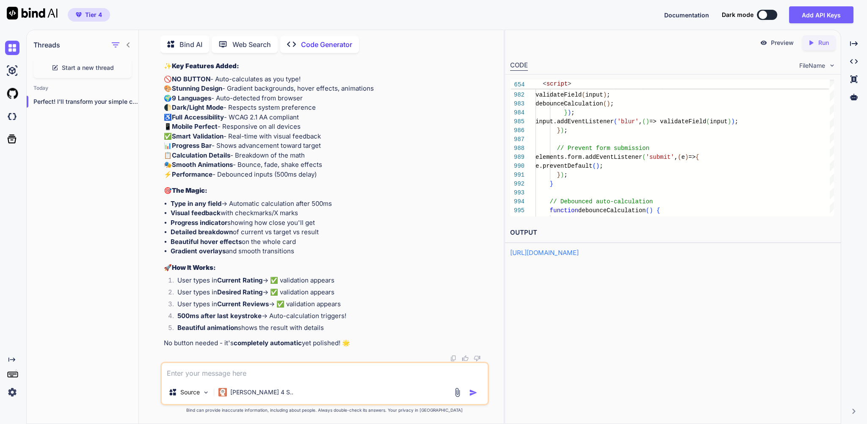
click at [811, 45] on icon "Created with Pixso." at bounding box center [812, 43] width 11 height 8
click at [579, 257] on link "https://app.onecompiler.com/43ucbdnyd_43ucjwav2" at bounding box center [544, 252] width 69 height 8
click at [265, 367] on textarea at bounding box center [325, 371] width 326 height 17
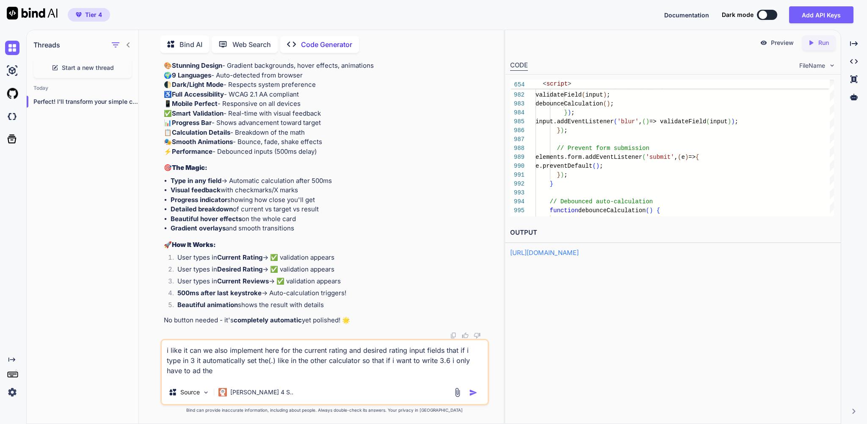
type textarea "i like it can we also implement here for the current rating and desired rating …"
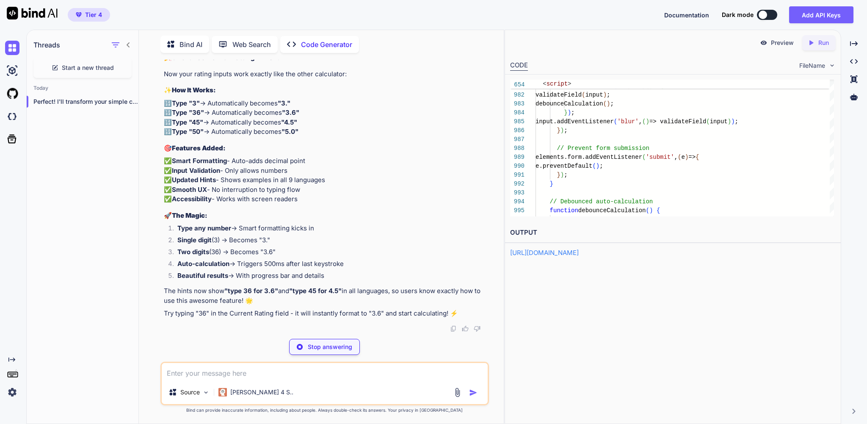
scroll to position [164073, 0]
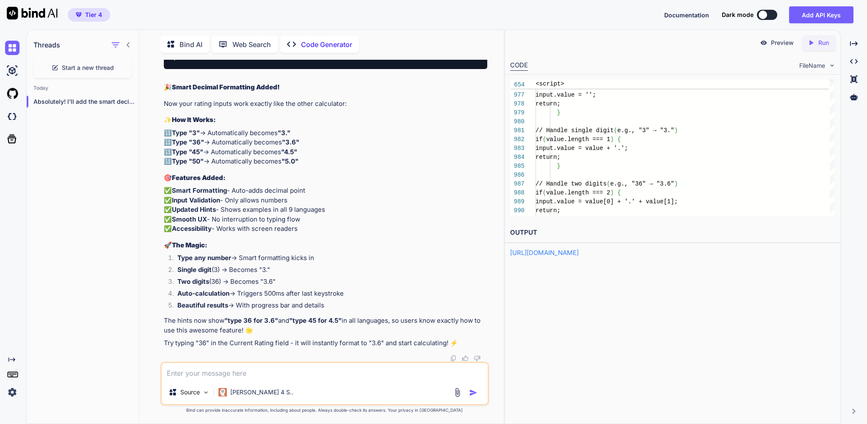
click at [818, 46] on p "Run" at bounding box center [823, 43] width 11 height 8
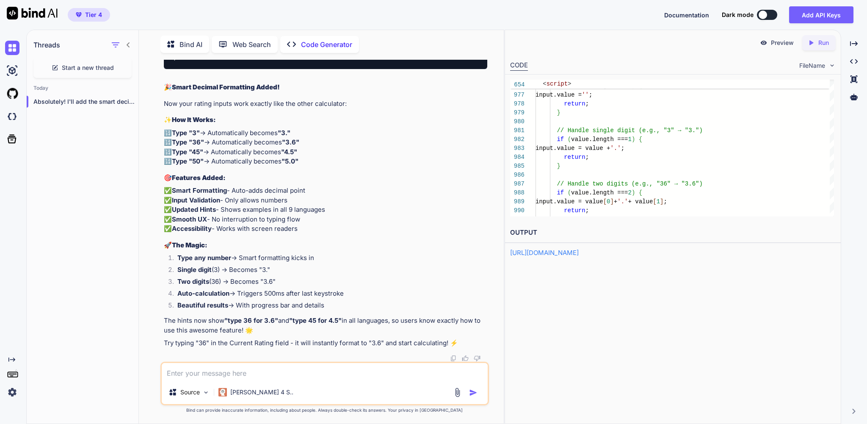
click at [771, 42] on p "Preview" at bounding box center [782, 43] width 23 height 8
click at [267, 369] on textarea at bounding box center [325, 371] width 326 height 17
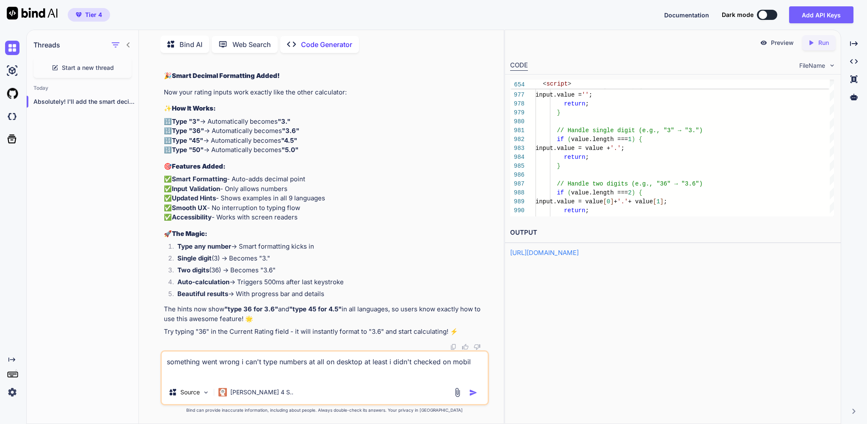
type textarea "something went wrong i can't type numbers at all on desktop at least i didn't c…"
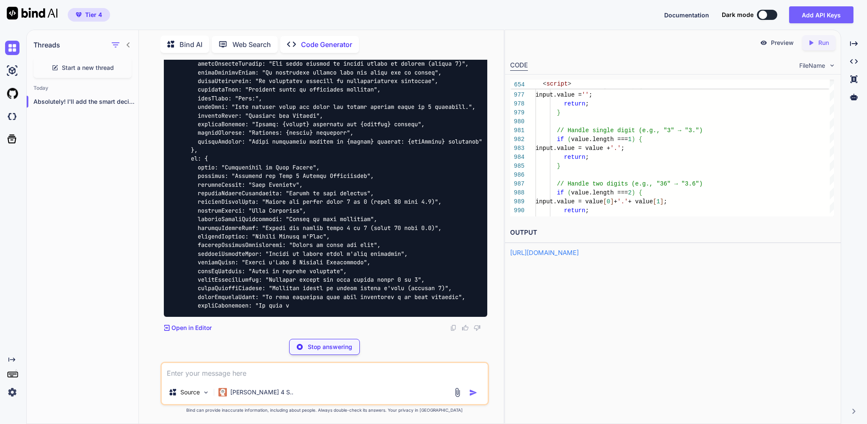
scroll to position [171250, 0]
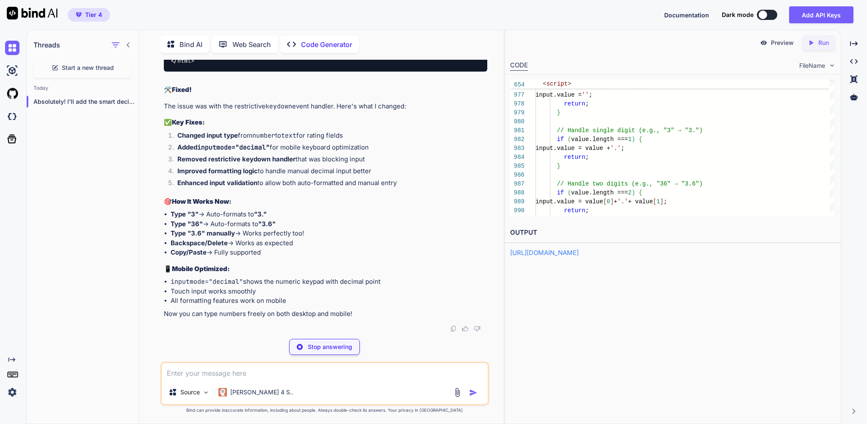
scroll to position [151472, 0]
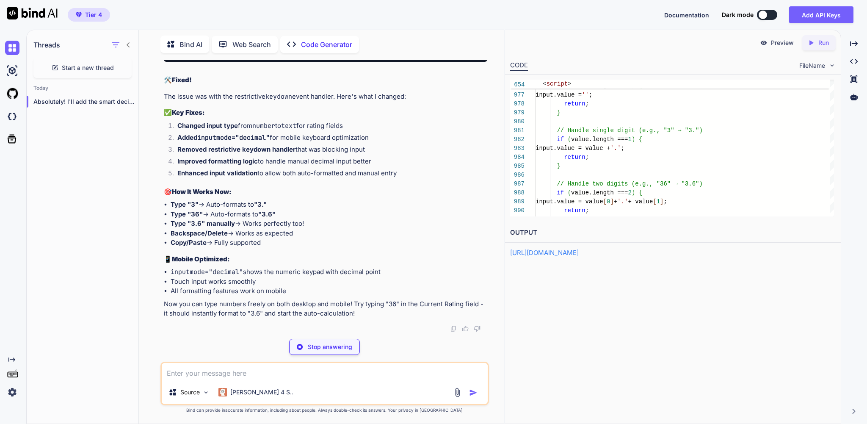
type textarea "x"
type textarea "</html>"
type textarea "x"
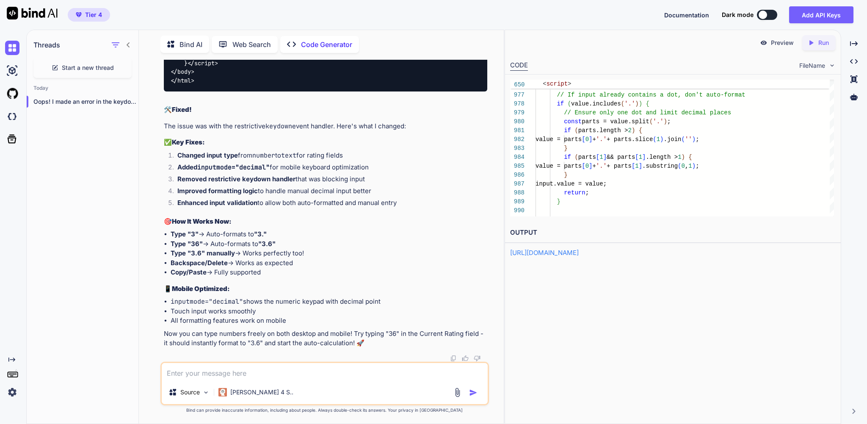
scroll to position [151571, 0]
click at [818, 44] on p "Run" at bounding box center [823, 43] width 11 height 8
click at [759, 42] on div "Preview" at bounding box center [776, 42] width 47 height 15
click at [232, 368] on textarea at bounding box center [325, 371] width 326 height 17
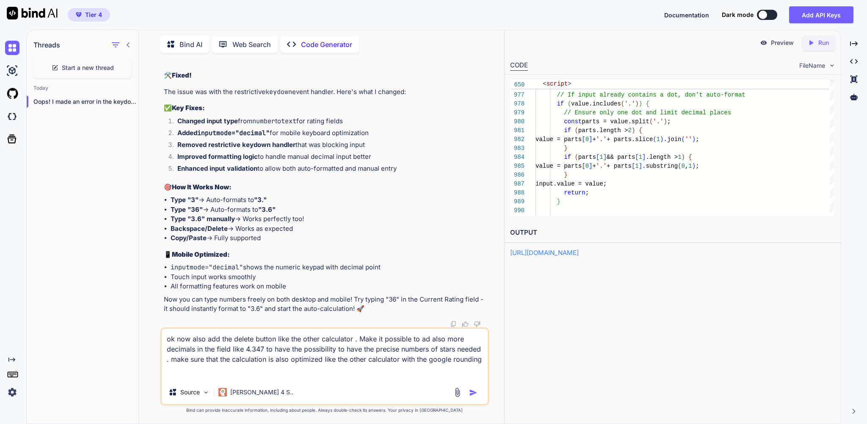
type textarea "ok now also add the delete button like the other calculator . Make it possible …"
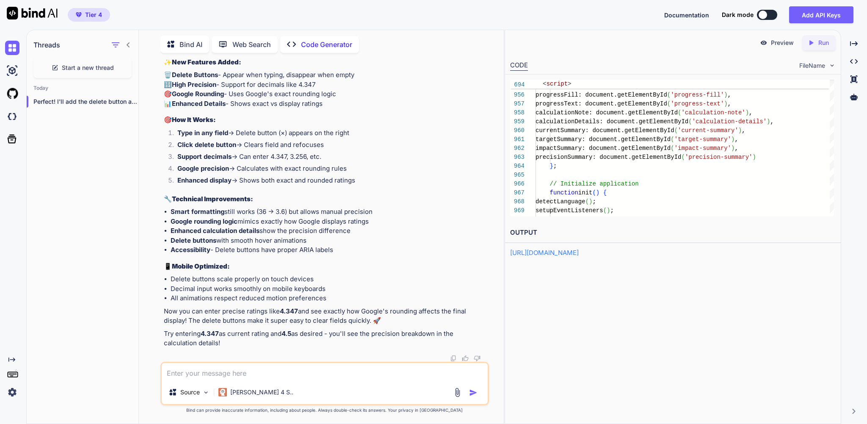
scroll to position [190611, 0]
click at [819, 44] on p "Run" at bounding box center [823, 43] width 11 height 8
click at [776, 44] on p "Preview" at bounding box center [782, 43] width 23 height 8
click at [206, 367] on textarea at bounding box center [325, 371] width 326 height 17
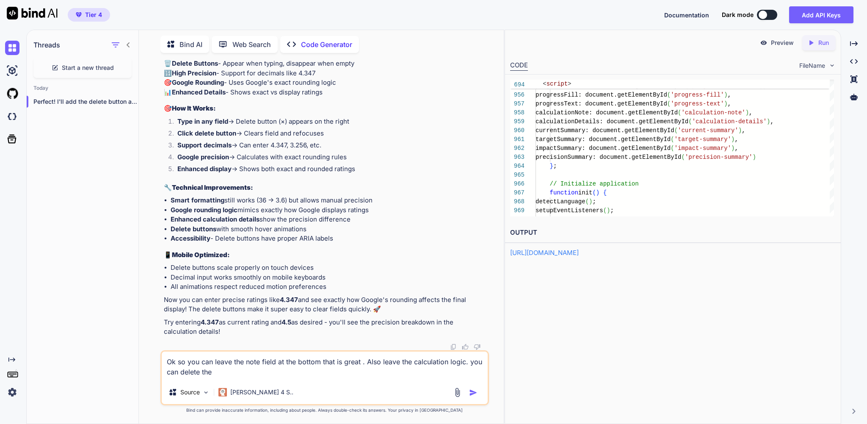
paste textarea "Calculation Details Current: 4.200 stars with 78 reviews Target: 4.300 stars Ne…"
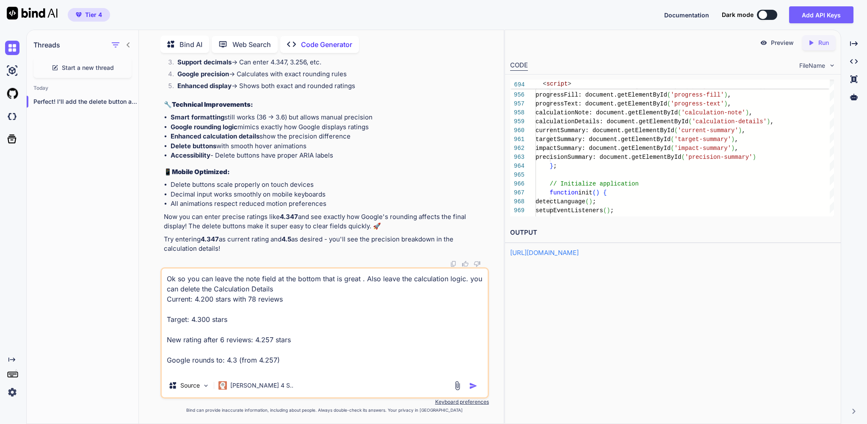
scroll to position [3, 0]
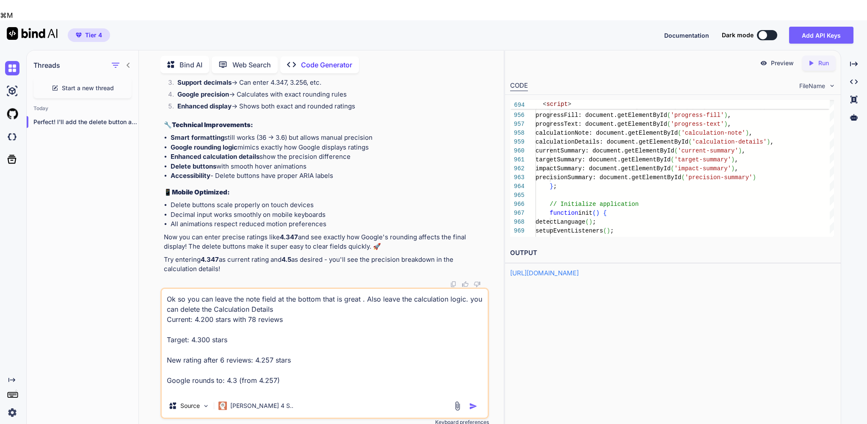
drag, startPoint x: 295, startPoint y: 362, endPoint x: 166, endPoint y: 296, distance: 144.6
click at [166, 296] on textarea "Ok so you can leave the note field at the bottom that is great . Also leave the…" at bounding box center [325, 341] width 326 height 105
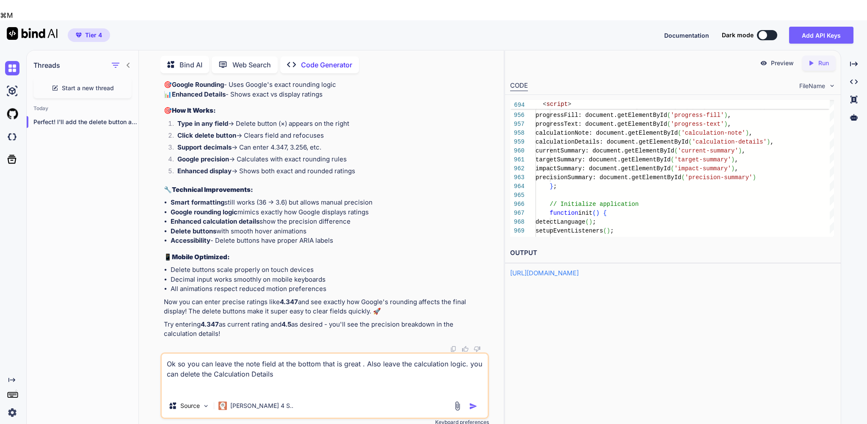
scroll to position [0, 0]
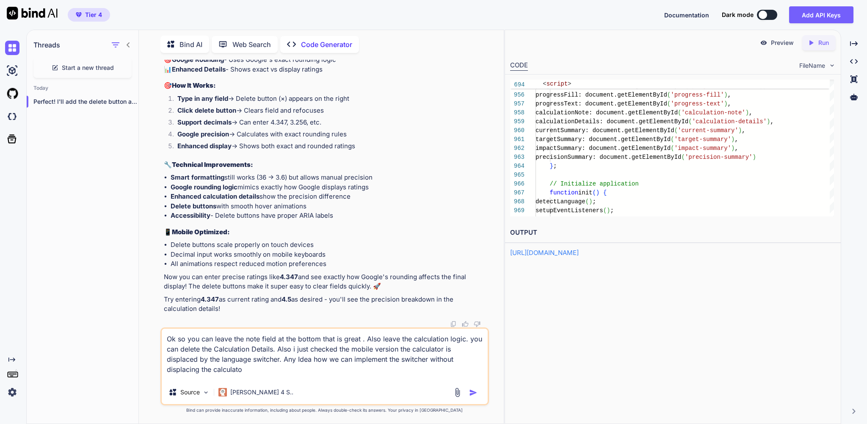
type textarea "Ok so you can leave the note field at the bottom that is great . Also leave the…"
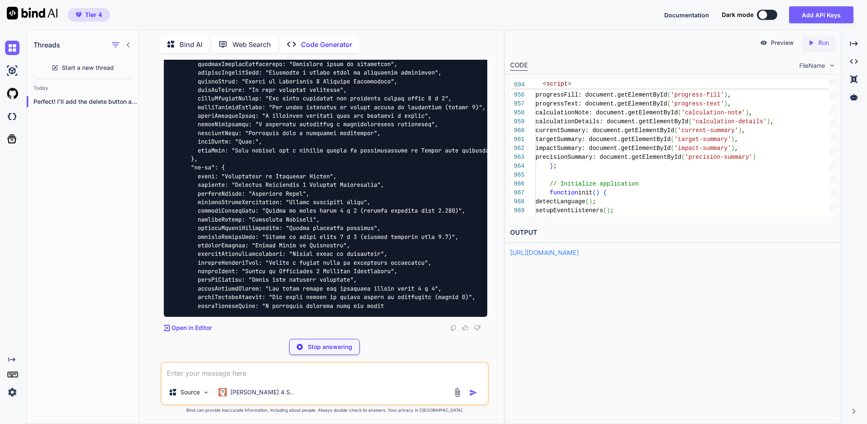
scroll to position [199158, 0]
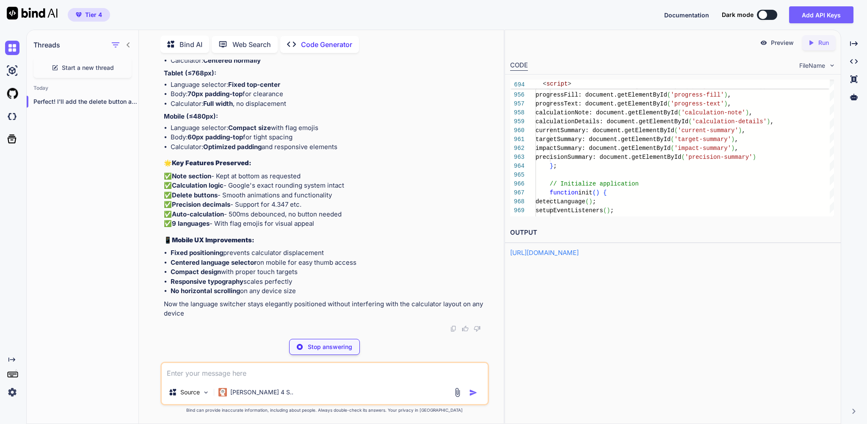
type textarea "x"
type textarea "} </script> </body> </html>"
type textarea "x"
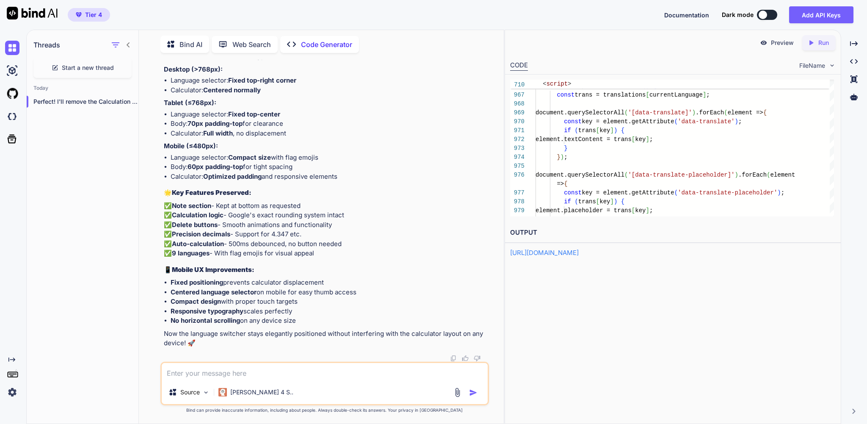
scroll to position [203885, 0]
click at [818, 41] on p "Run" at bounding box center [823, 43] width 11 height 8
click at [771, 42] on p "Preview" at bounding box center [782, 43] width 23 height 8
click at [211, 368] on textarea at bounding box center [325, 371] width 326 height 17
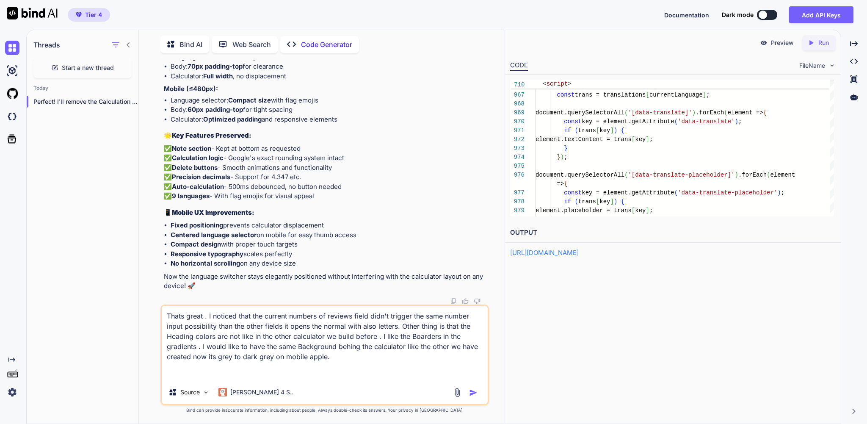
click at [192, 359] on textarea "Thats great . I noticed that the current numbers of reviews field didn't trigge…" at bounding box center [325, 343] width 326 height 75
click at [219, 370] on textarea "Thats great . I noticed that the current numbers of reviews field didn't trigge…" at bounding box center [325, 343] width 326 height 75
type textarea "Thats great . I noticed that the current numbers of reviews field didn't trigge…"
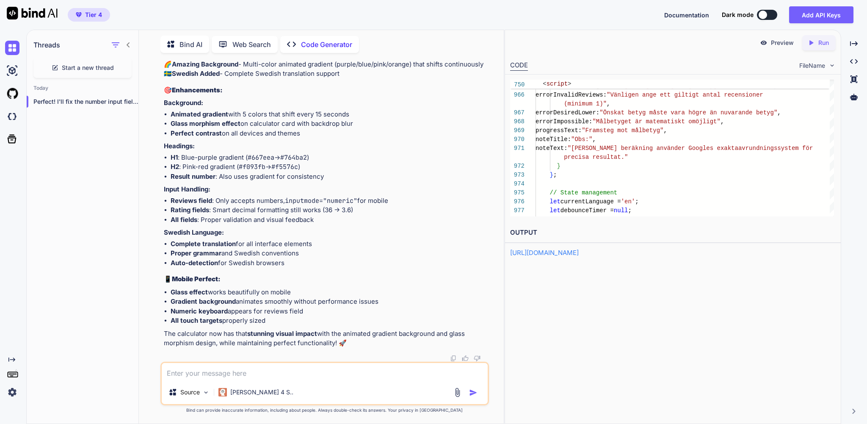
scroll to position [217649, 0]
click at [814, 45] on icon "Created with Pixso." at bounding box center [812, 43] width 11 height 8
click at [771, 43] on p "Preview" at bounding box center [782, 43] width 23 height 8
click at [587, 306] on div "Preview Created with Pixso. Run CODE FileName 965 966 967 968 969 970 971 972 9…" at bounding box center [673, 227] width 336 height 394
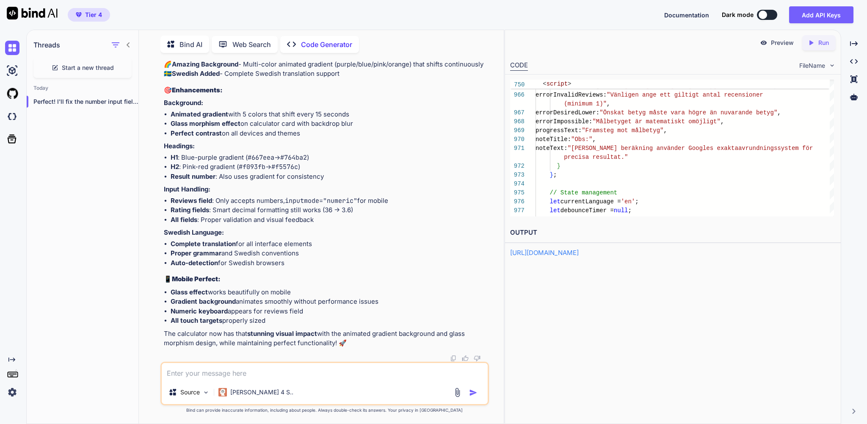
click at [199, 368] on textarea at bounding box center [325, 371] width 326 height 17
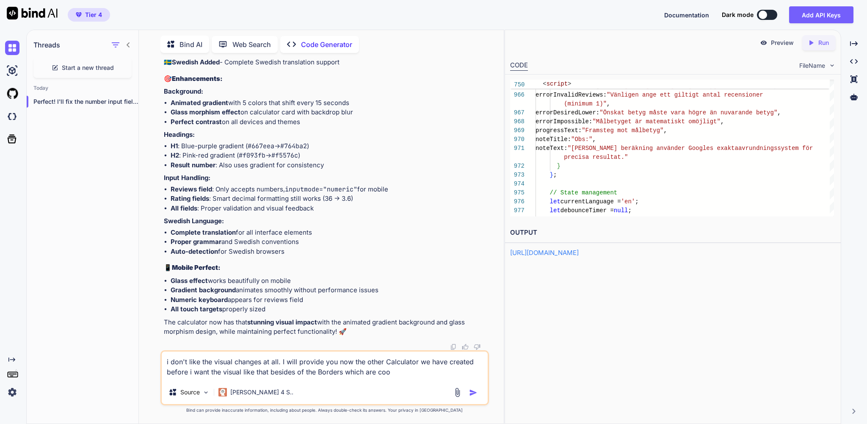
type textarea "i don't like the visual changes at all. I will provide you now the other Calcul…"
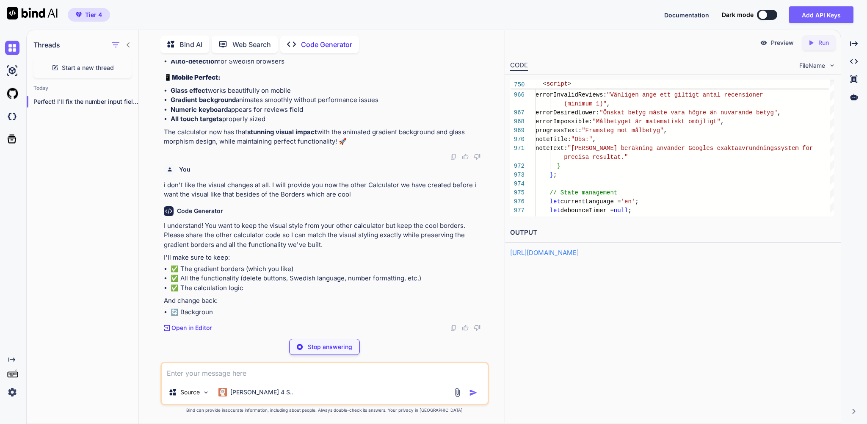
scroll to position [218007, 0]
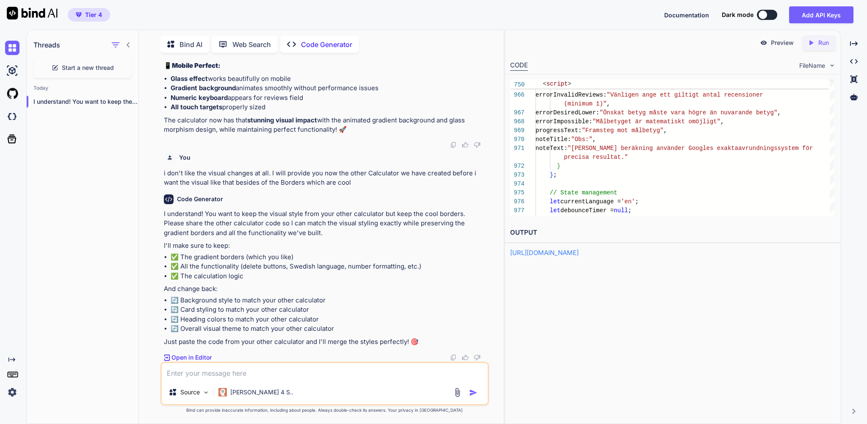
paste textarea "<!DOCTYPE html> <html lang="en"> <head> <meta charset="UTF-8"> <meta name="view…"
type textarea "<!DOCTYPE html> <html lang="en"> <head> <meta charset="UTF-8"> <meta name="view…"
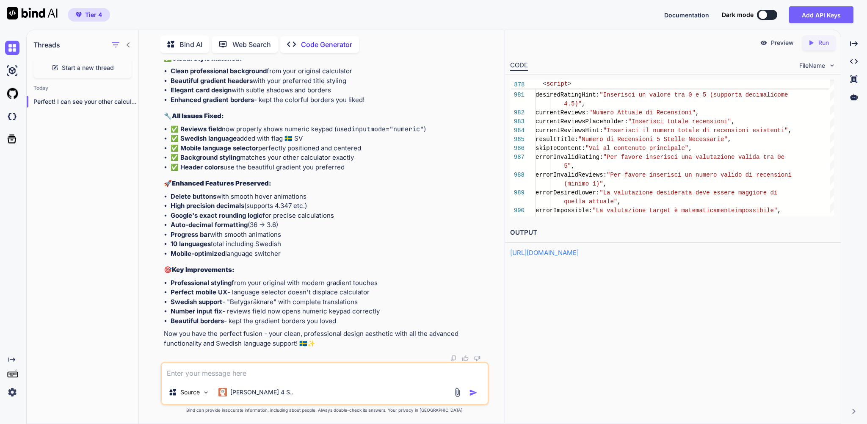
scroll to position [241435, 0]
click at [820, 44] on p "Run" at bounding box center [823, 43] width 11 height 8
click at [771, 42] on p "Preview" at bounding box center [782, 43] width 23 height 8
click at [777, 44] on p "Preview" at bounding box center [782, 43] width 23 height 8
click at [778, 44] on p "Preview" at bounding box center [782, 43] width 23 height 8
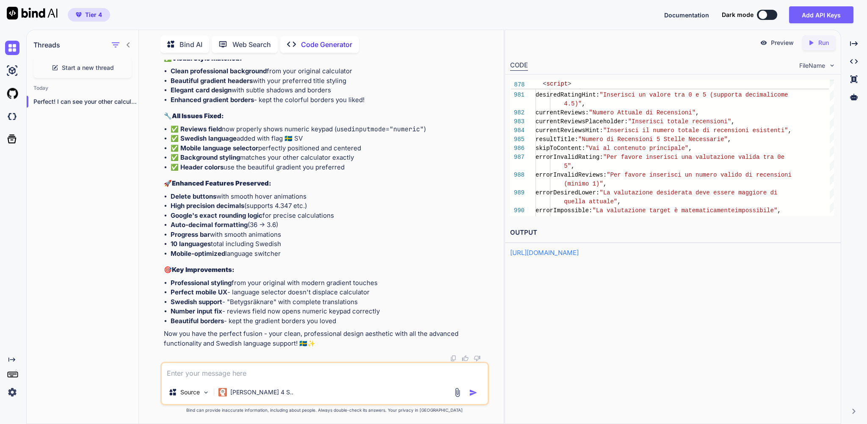
click at [237, 367] on textarea at bounding box center [325, 371] width 326 height 17
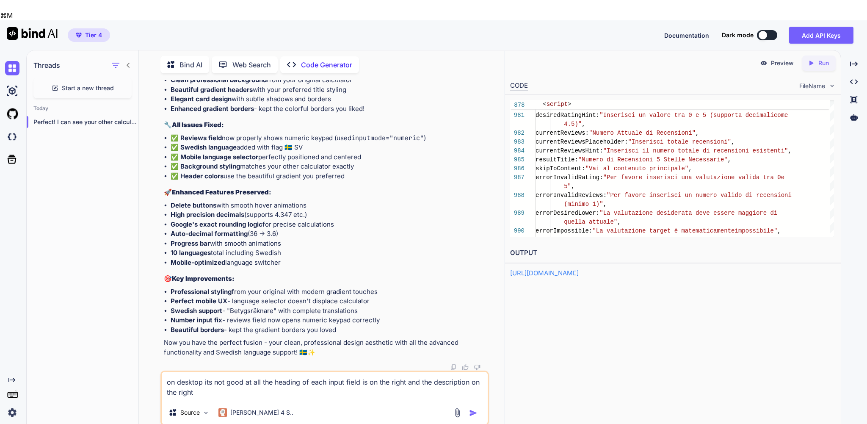
drag, startPoint x: 433, startPoint y: 358, endPoint x: 419, endPoint y: 359, distance: 14.0
click at [419, 372] on textarea "on desktop its not good at all the heading of each input field is on the right …" at bounding box center [325, 386] width 326 height 29
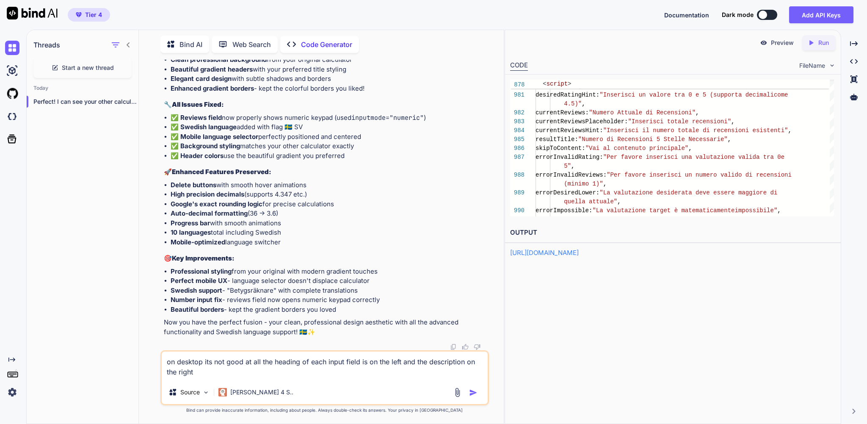
click at [257, 369] on textarea "on desktop its not good at all the heading of each input field is on the left a…" at bounding box center [325, 365] width 326 height 29
type textarea "on desktop its not good at all the heading of each input field is on the left a…"
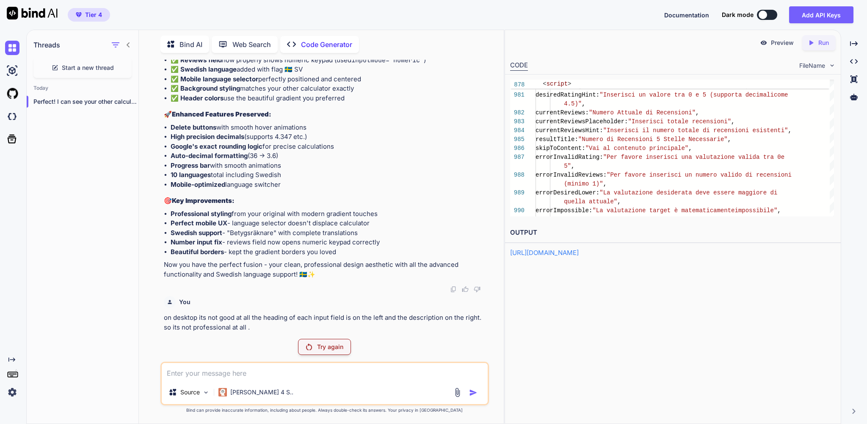
scroll to position [241510, 0]
click at [346, 339] on div "Try again" at bounding box center [324, 347] width 53 height 16
